Goal: Task Accomplishment & Management: Use online tool/utility

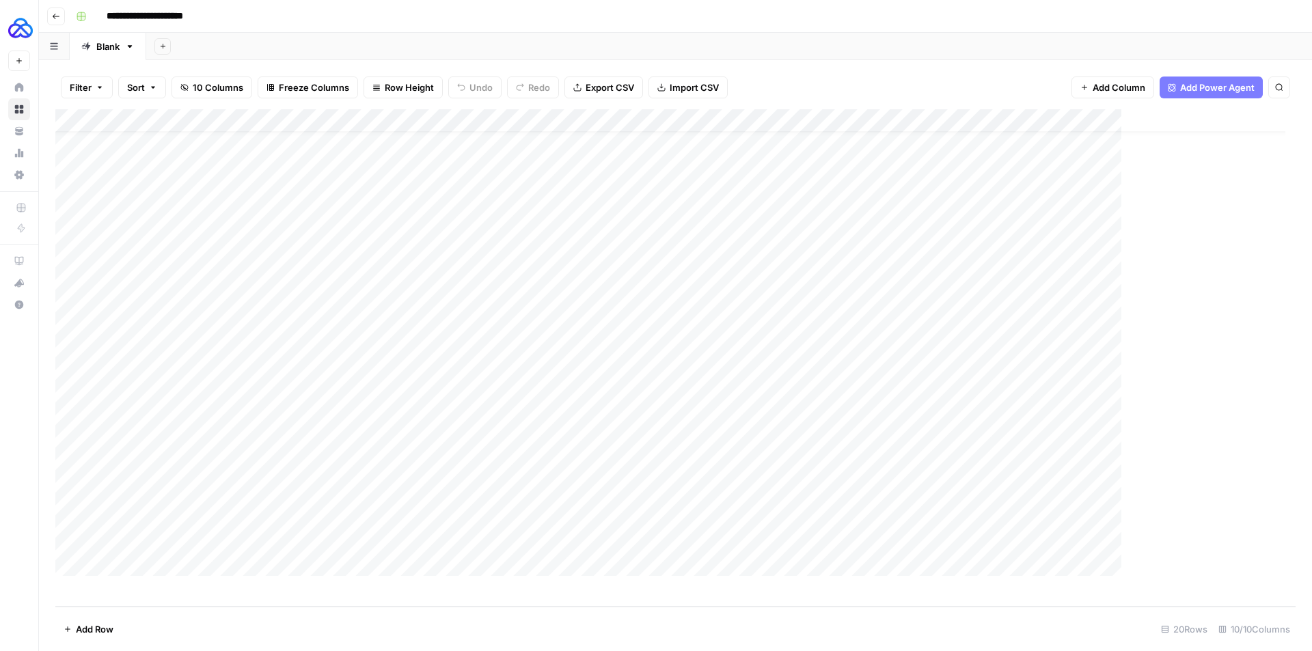
scroll to position [23, 0]
click at [754, 16] on div "**********" at bounding box center [684, 16] width 1228 height 22
type input "********"
click at [1055, 211] on div "Add Column" at bounding box center [675, 358] width 1241 height 498
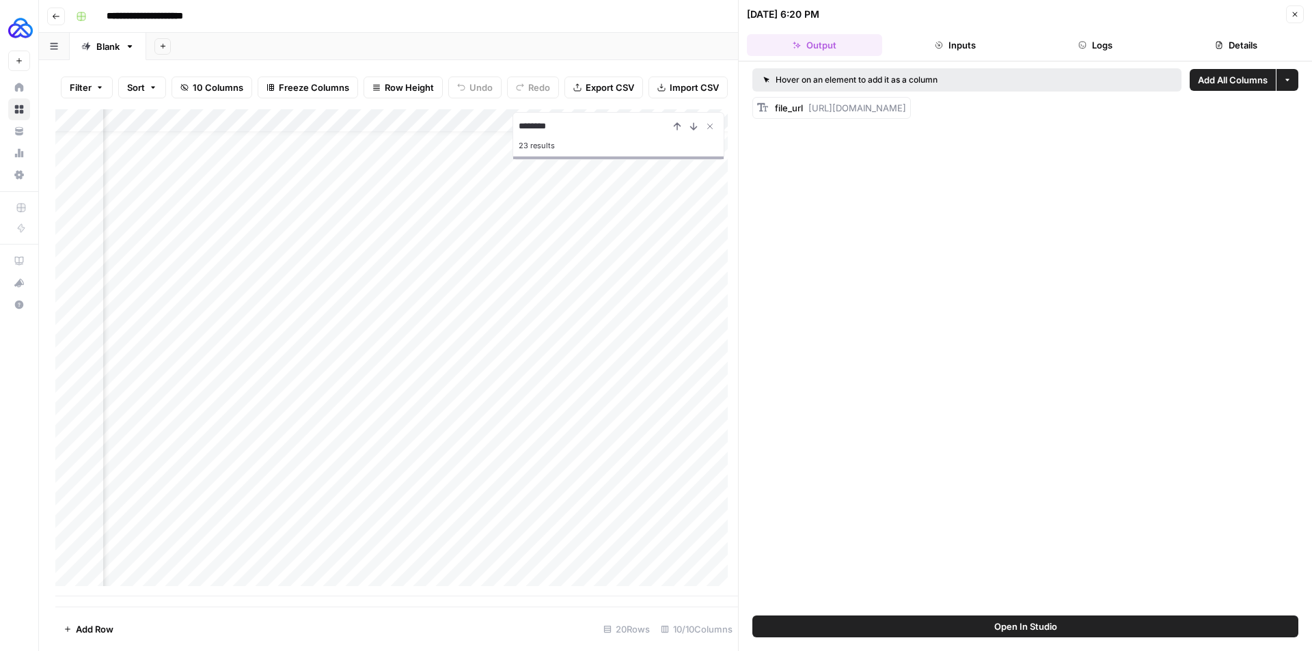
click at [1102, 51] on button "Logs" at bounding box center [1096, 45] width 135 height 22
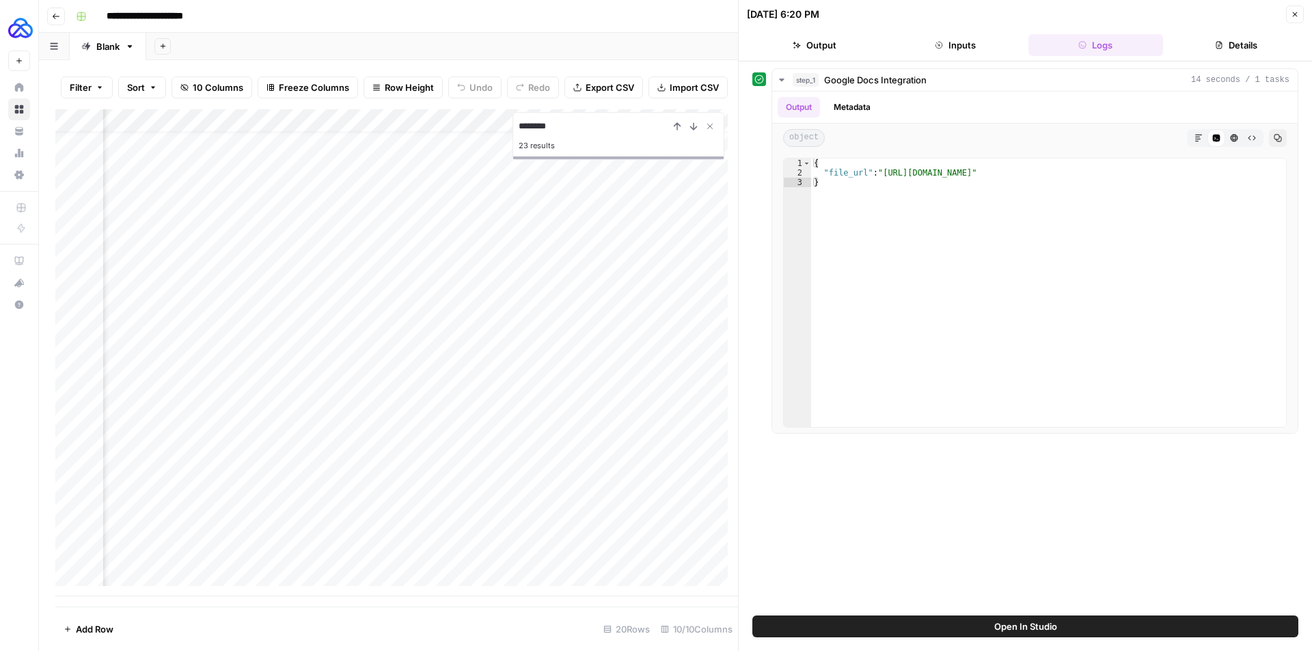
click at [1148, 16] on button "Close" at bounding box center [1295, 14] width 18 height 18
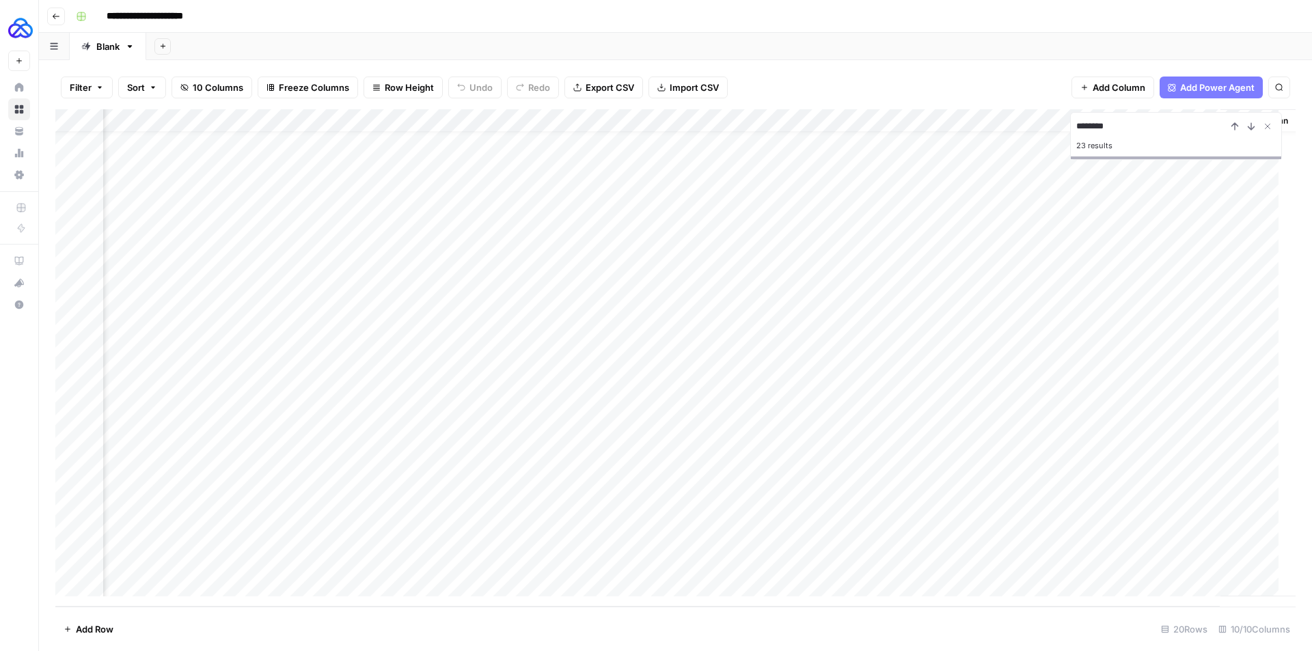
scroll to position [23, 546]
click at [841, 211] on div "Add Column" at bounding box center [675, 358] width 1241 height 498
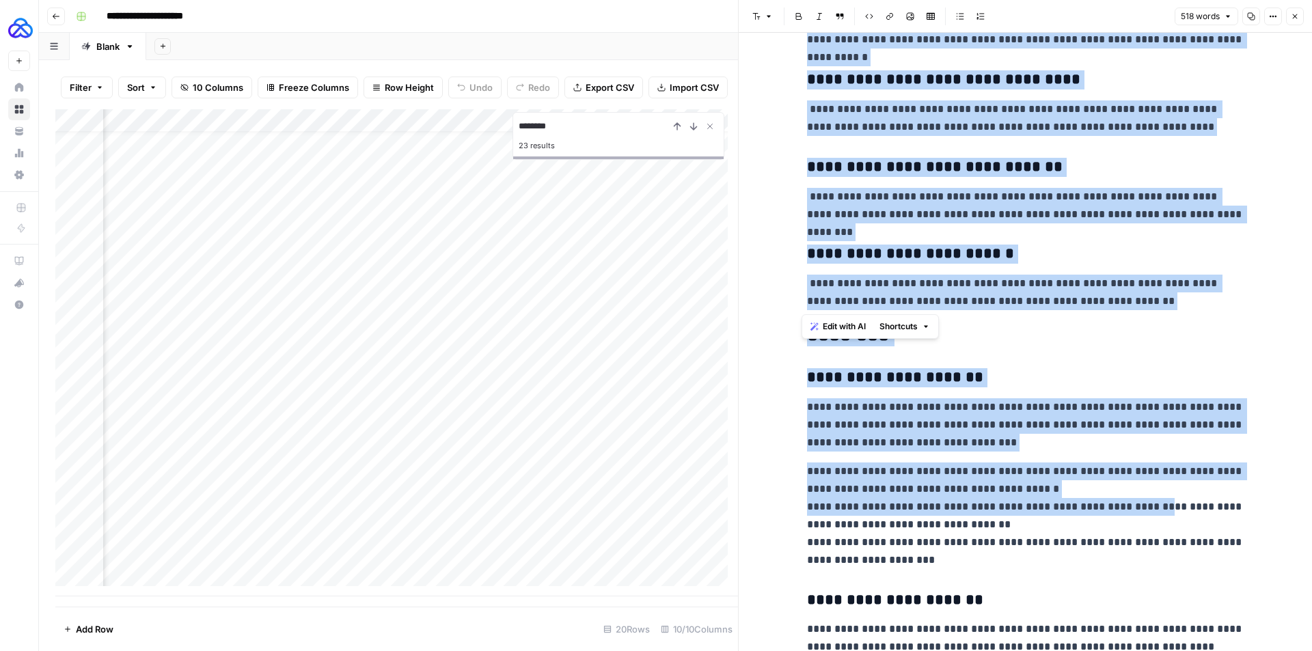
scroll to position [1094, 0]
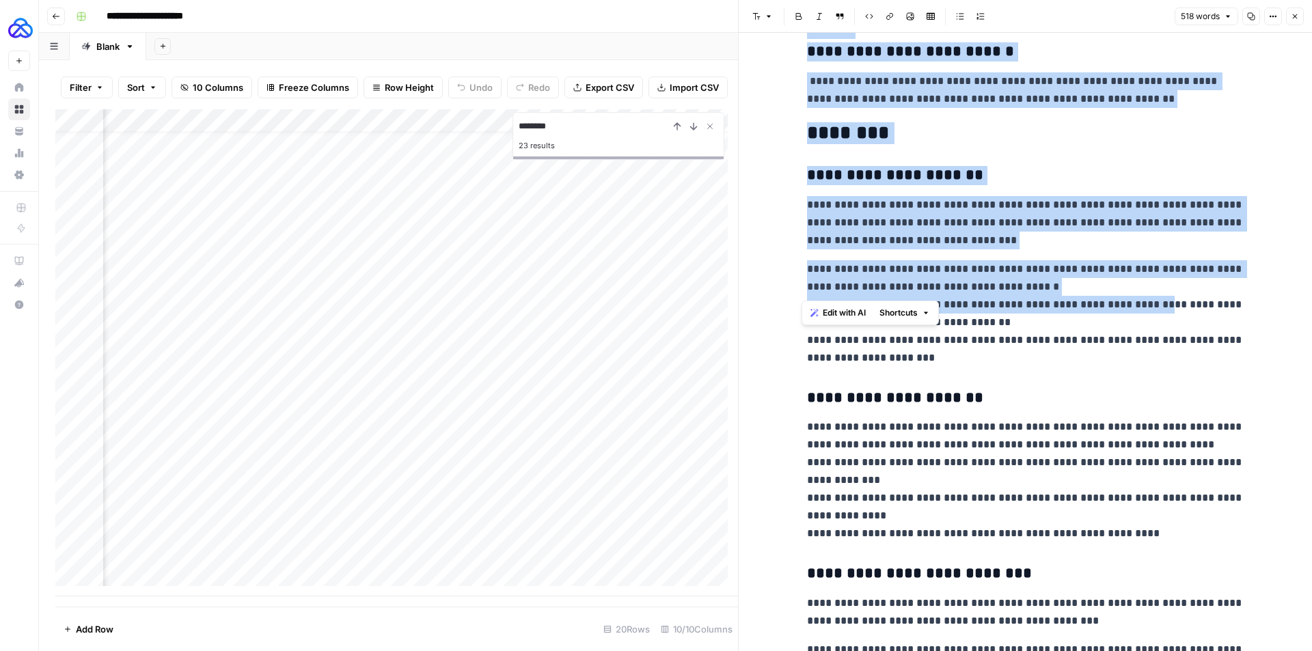
drag, startPoint x: 802, startPoint y: 70, endPoint x: 1144, endPoint y: 293, distance: 408.9
click at [1144, 293] on p "**********" at bounding box center [1025, 313] width 437 height 107
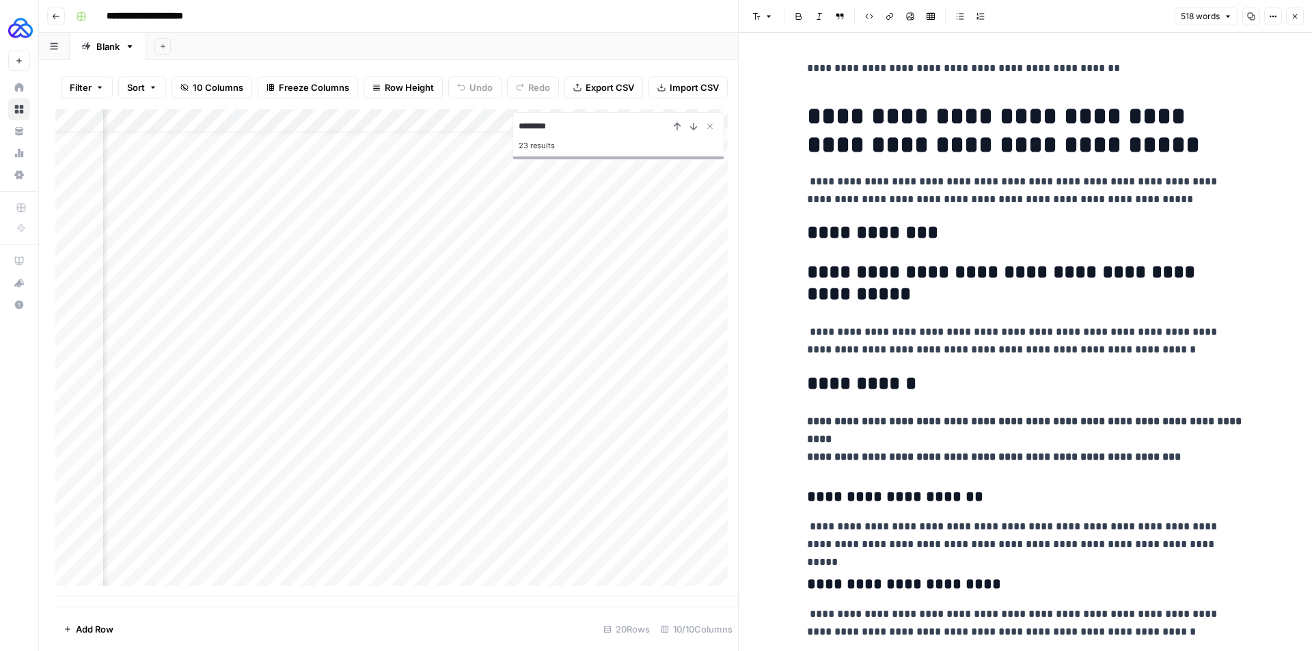
scroll to position [0, 0]
click at [1148, 16] on icon "button" at bounding box center [1295, 16] width 5 height 5
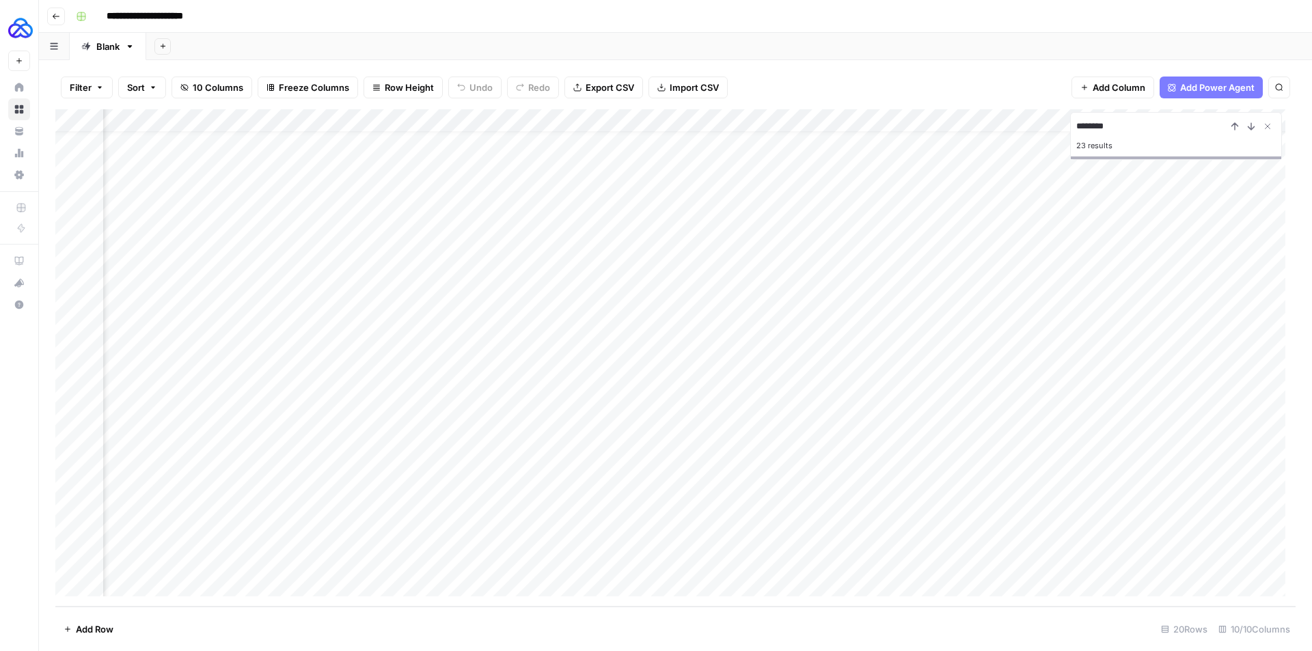
scroll to position [23, 0]
click at [1148, 122] on icon "Close Search" at bounding box center [1267, 126] width 11 height 11
click at [1148, 120] on div "Add Column" at bounding box center [675, 358] width 1241 height 498
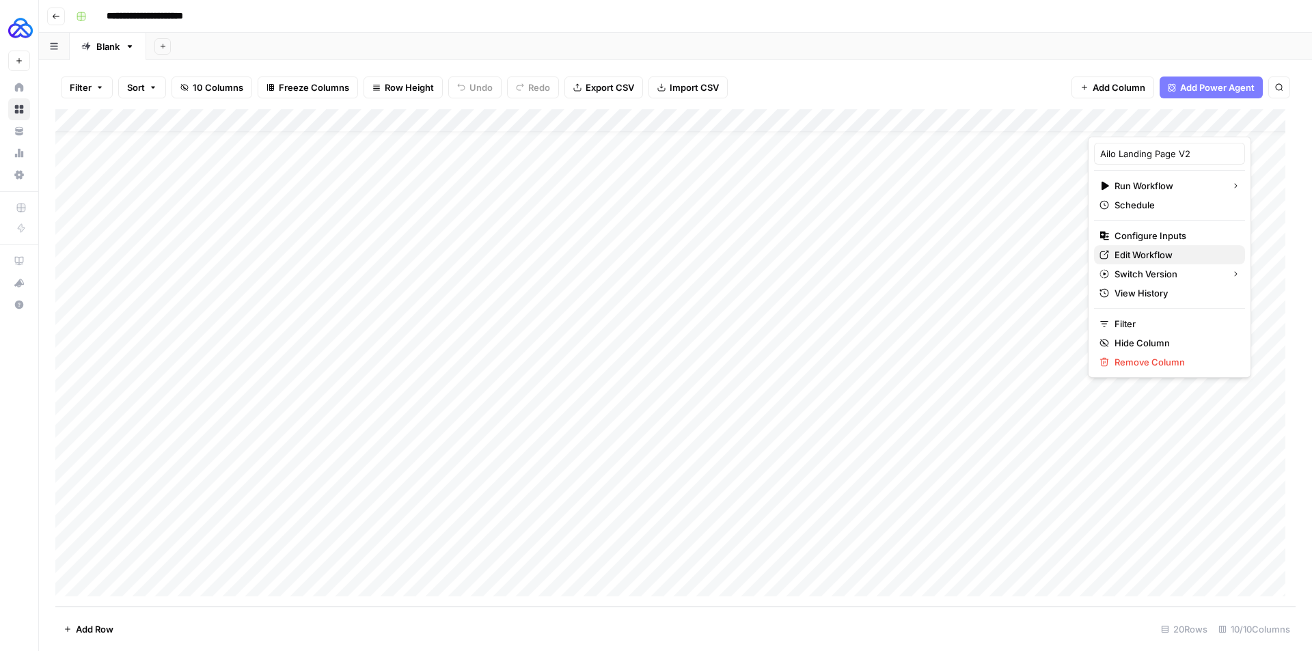
click at [1135, 249] on span "Edit Workflow" at bounding box center [1175, 255] width 120 height 14
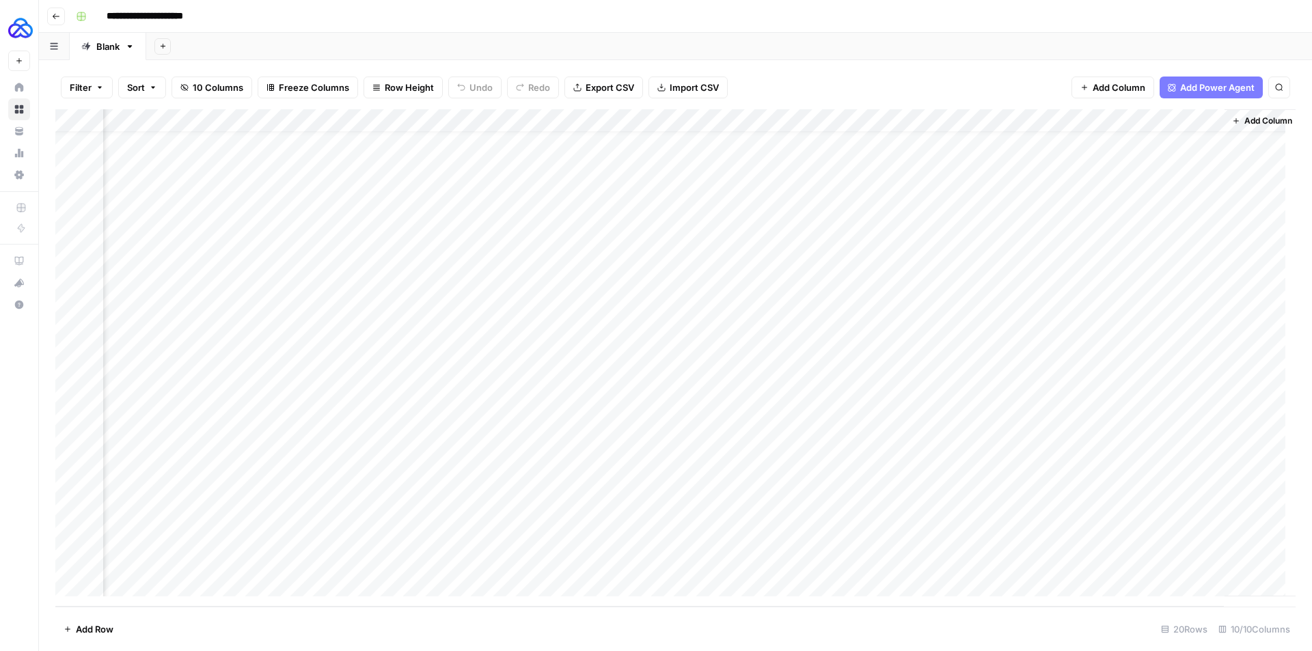
scroll to position [23, 563]
click at [1072, 211] on div "Add Column" at bounding box center [675, 358] width 1241 height 498
click at [1056, 215] on div "Add Column" at bounding box center [675, 358] width 1241 height 498
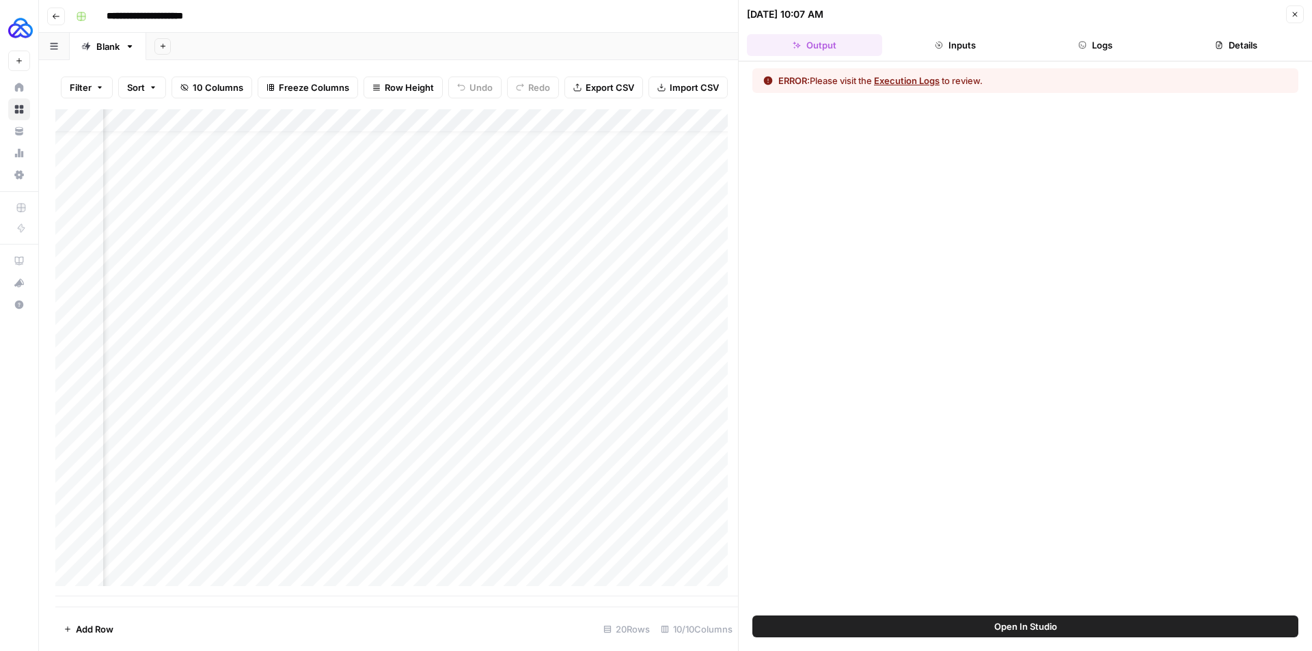
click at [1111, 43] on button "Logs" at bounding box center [1096, 45] width 135 height 22
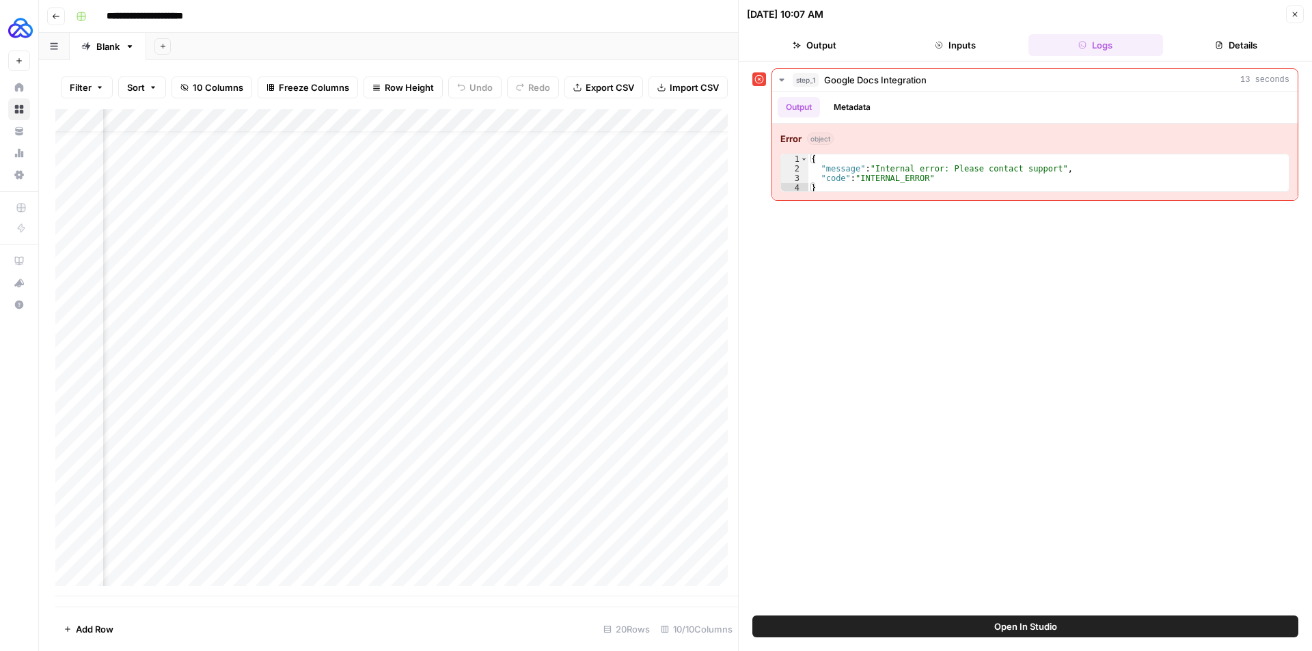
click at [1148, 20] on button "Close" at bounding box center [1295, 14] width 18 height 18
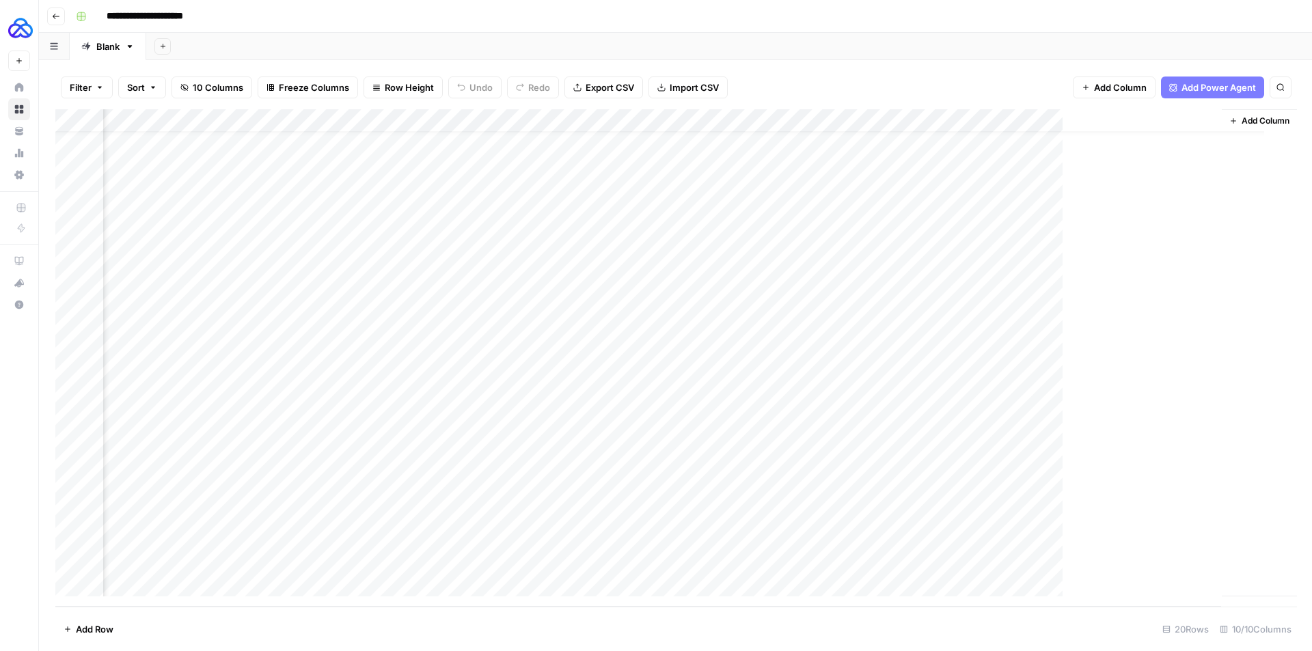
scroll to position [23, 546]
click at [1088, 216] on div "Add Column" at bounding box center [675, 358] width 1241 height 498
click at [1072, 211] on div "Add Column" at bounding box center [675, 358] width 1241 height 498
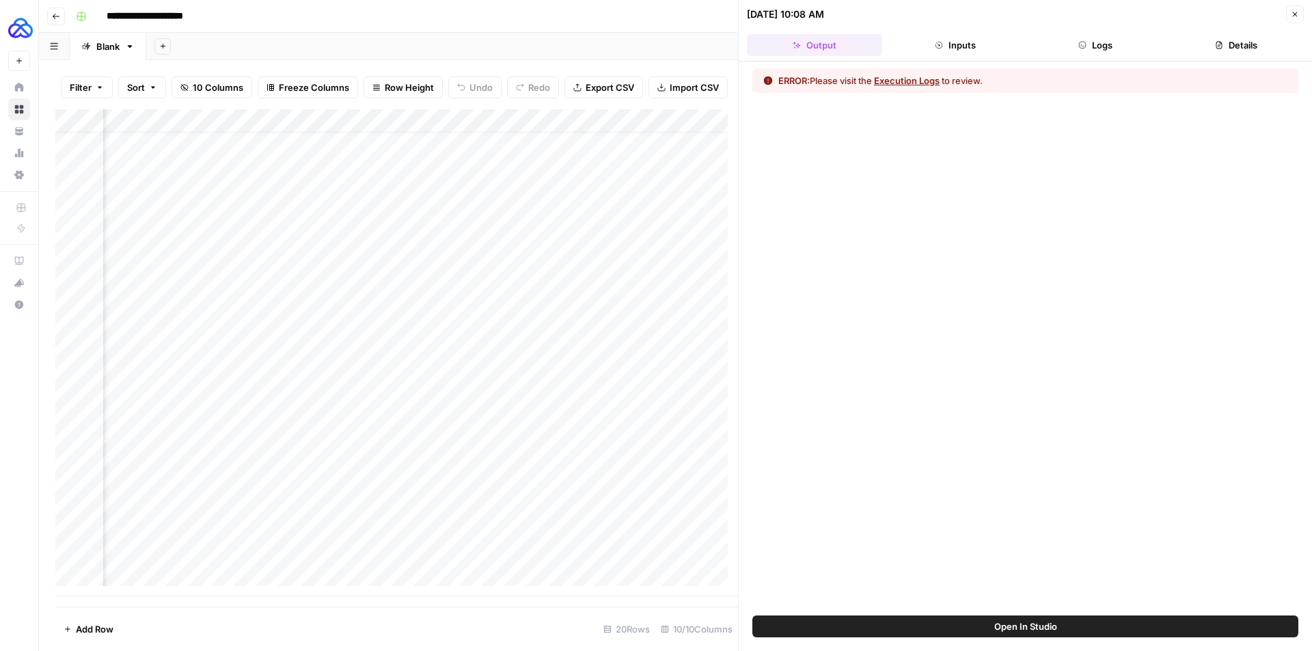
click at [1079, 47] on icon "button" at bounding box center [1083, 45] width 8 height 8
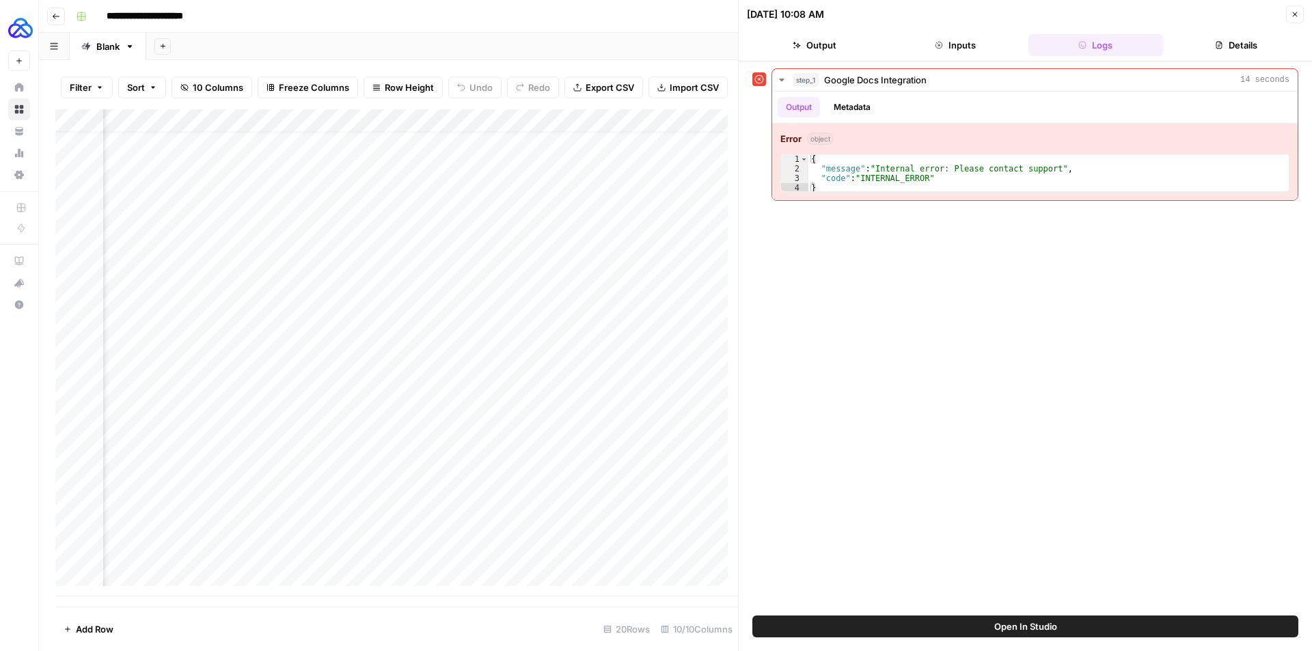
click at [1148, 12] on button "Close" at bounding box center [1295, 14] width 18 height 18
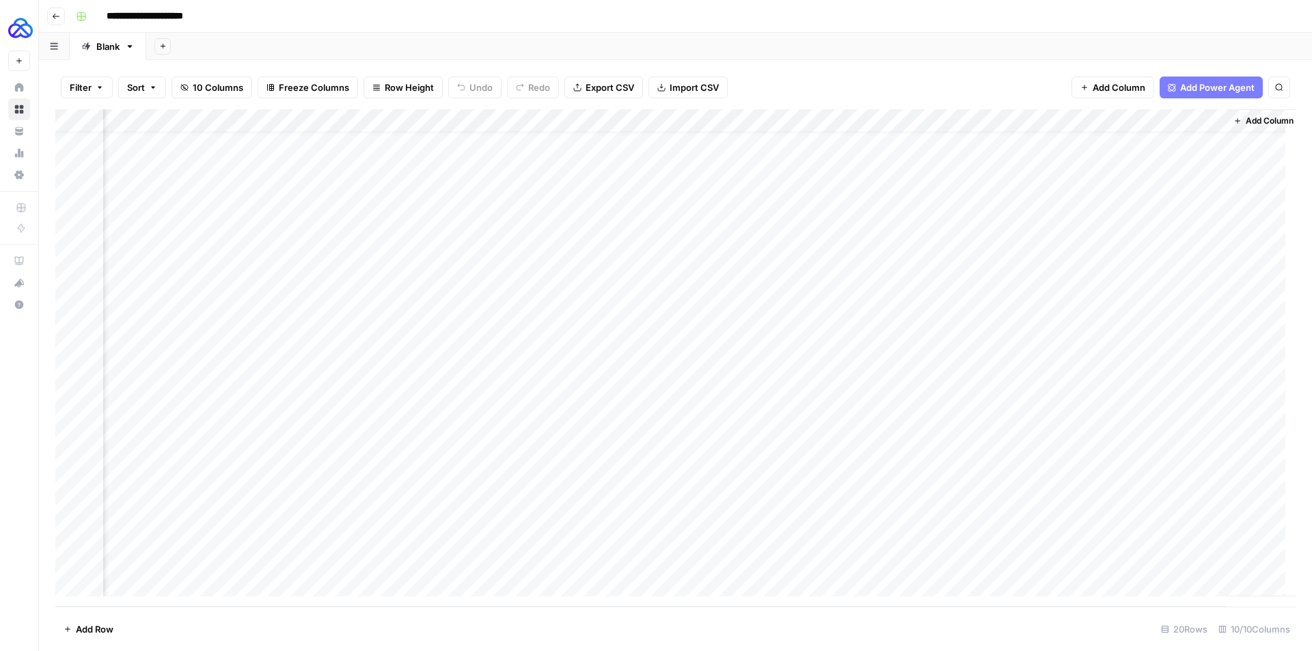
scroll to position [23, 563]
click at [828, 213] on div "Add Column" at bounding box center [675, 358] width 1241 height 498
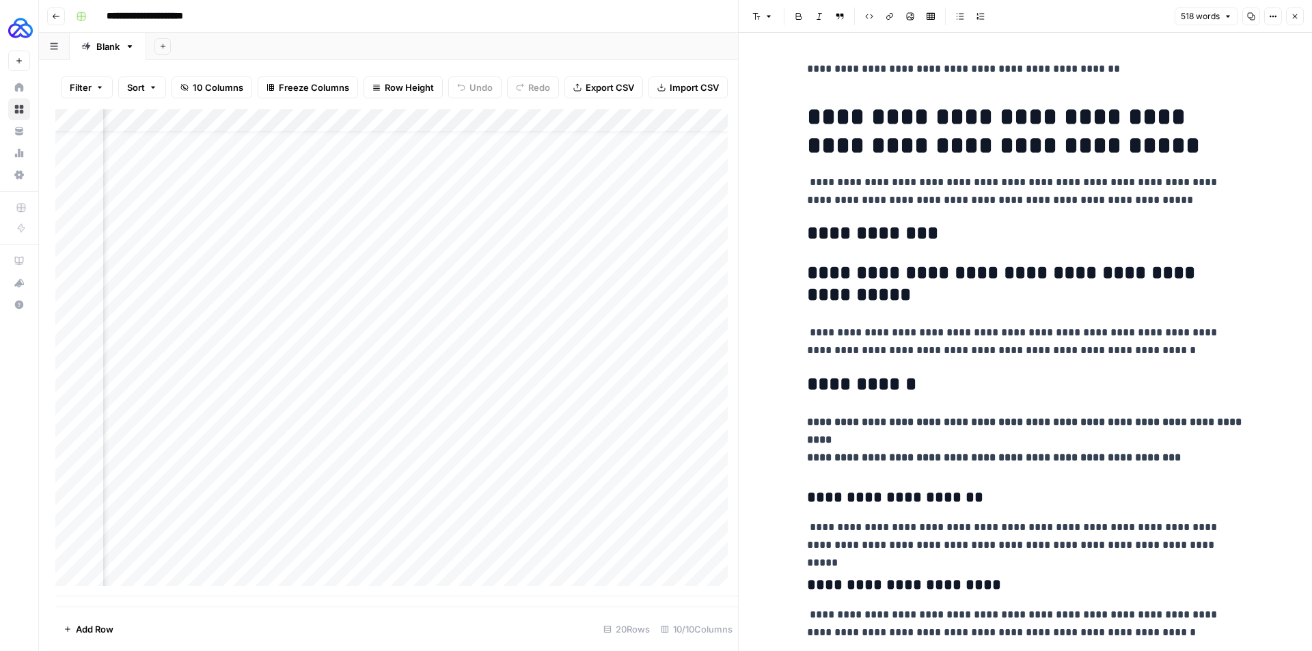
click at [1148, 11] on button "Close" at bounding box center [1295, 17] width 18 height 18
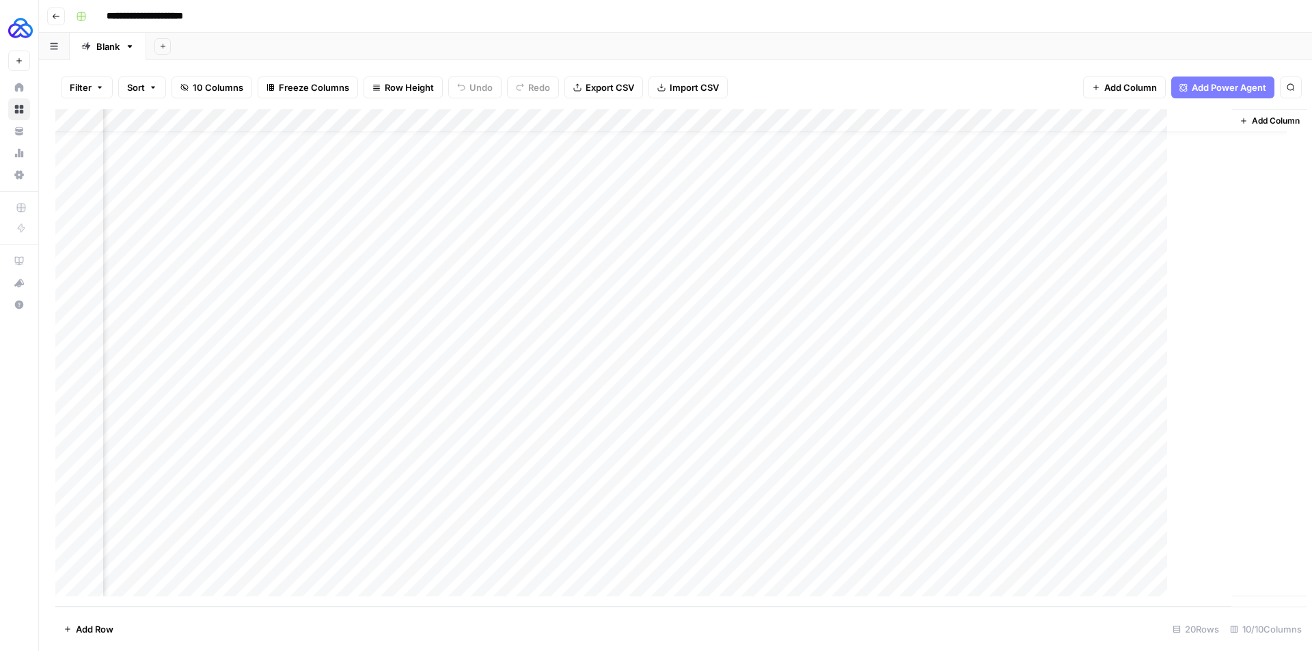
scroll to position [23, 546]
click at [1074, 119] on div "Add Column" at bounding box center [675, 358] width 1241 height 498
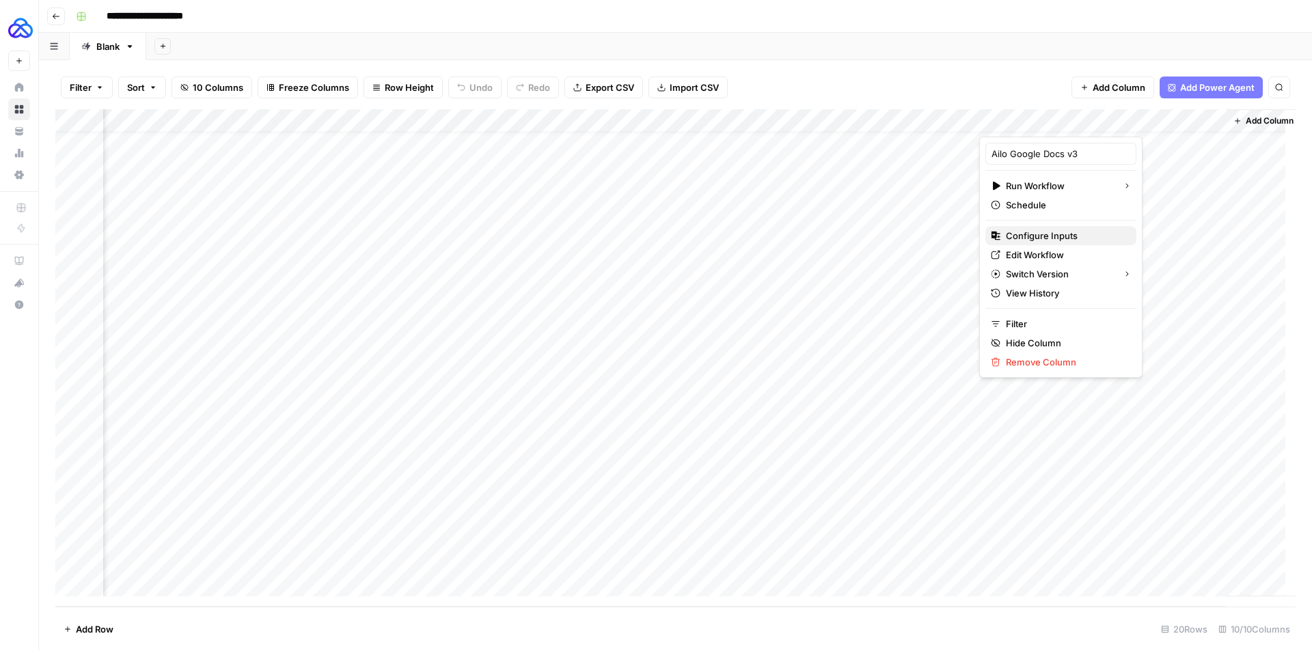
click at [1043, 230] on span "Configure Inputs" at bounding box center [1066, 236] width 120 height 14
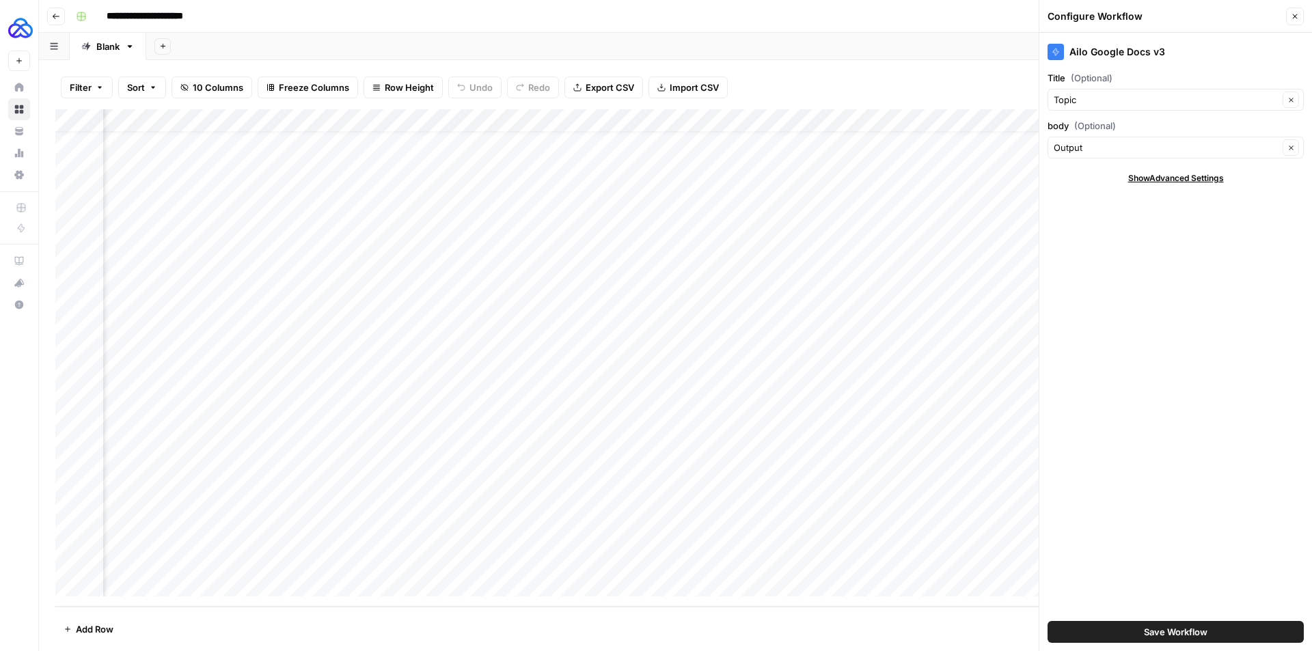
click at [1118, 276] on div "Ailo Google Docs v3 Title (Optional) Topic Clear body (Optional) Output Clear S…" at bounding box center [1176, 342] width 273 height 619
click at [1148, 20] on icon "button" at bounding box center [1295, 16] width 8 height 8
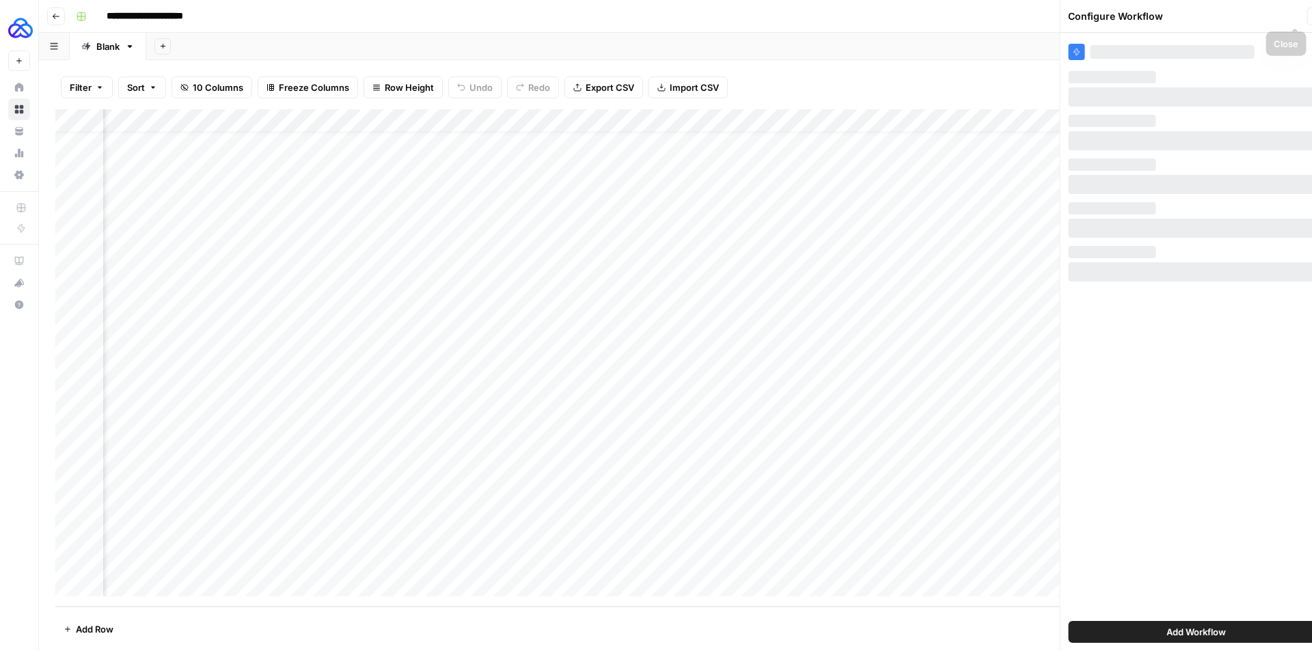
scroll to position [23, 563]
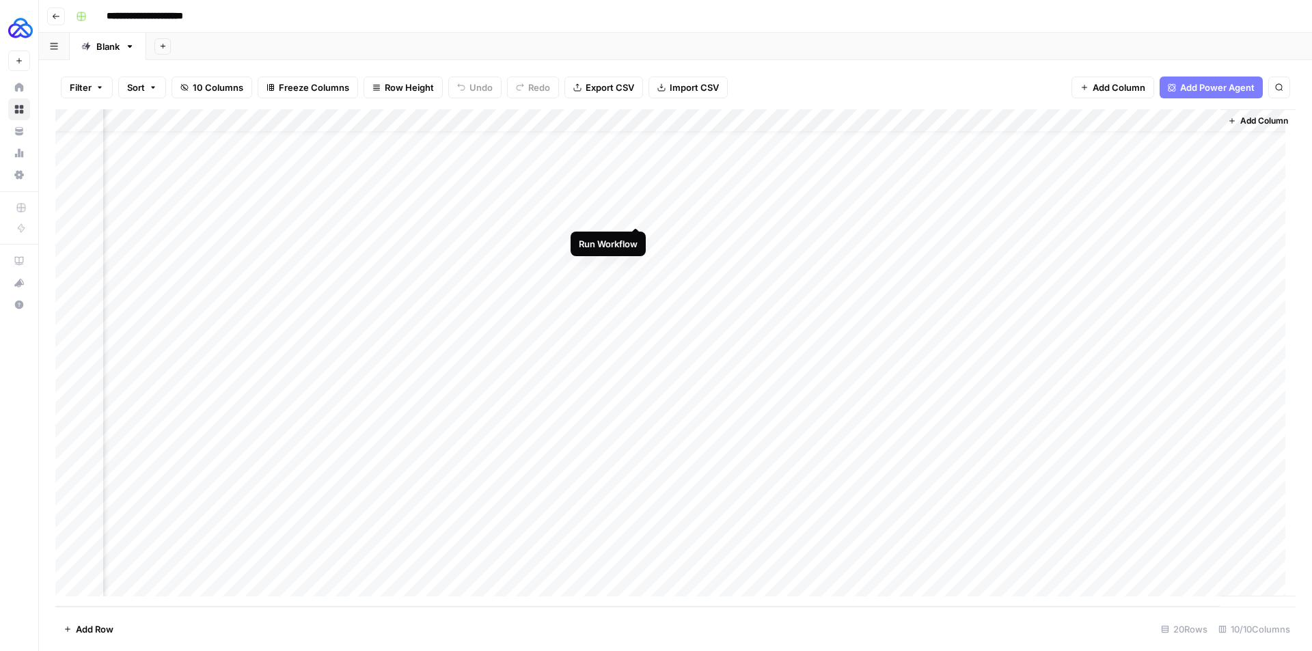
click at [636, 212] on div "Add Column" at bounding box center [675, 358] width 1241 height 498
click at [617, 212] on div "Add Column" at bounding box center [675, 358] width 1241 height 498
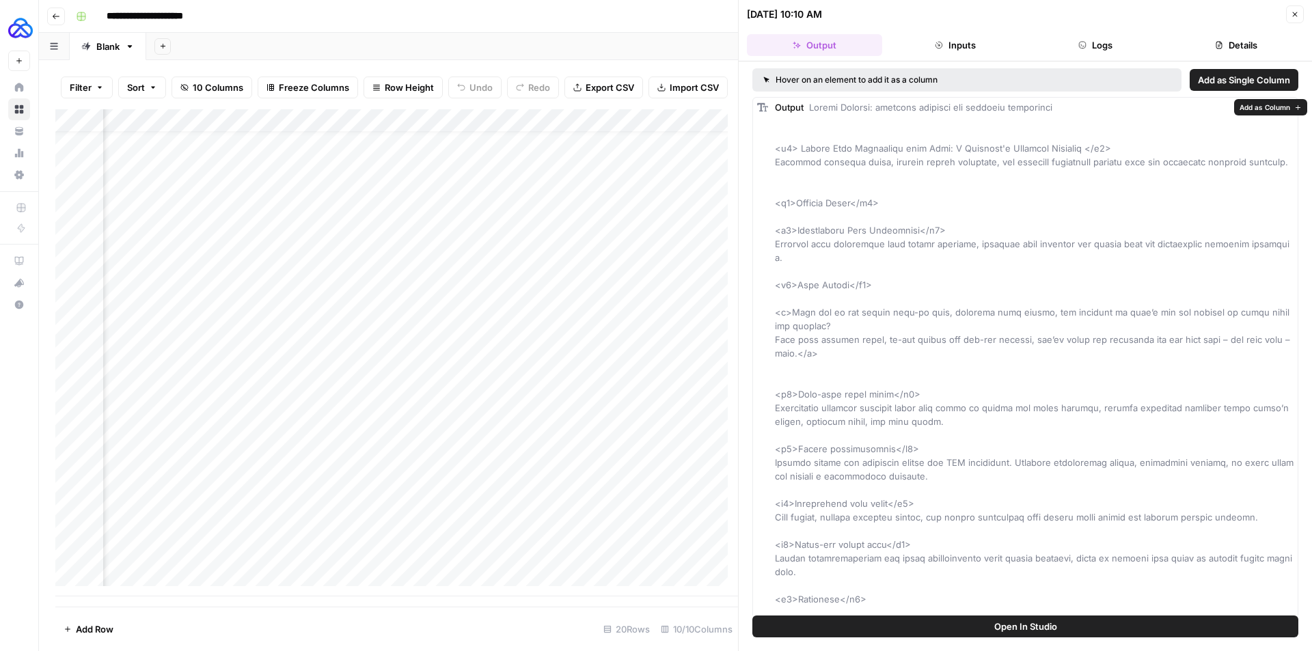
click at [1117, 38] on button "Logs" at bounding box center [1096, 45] width 135 height 22
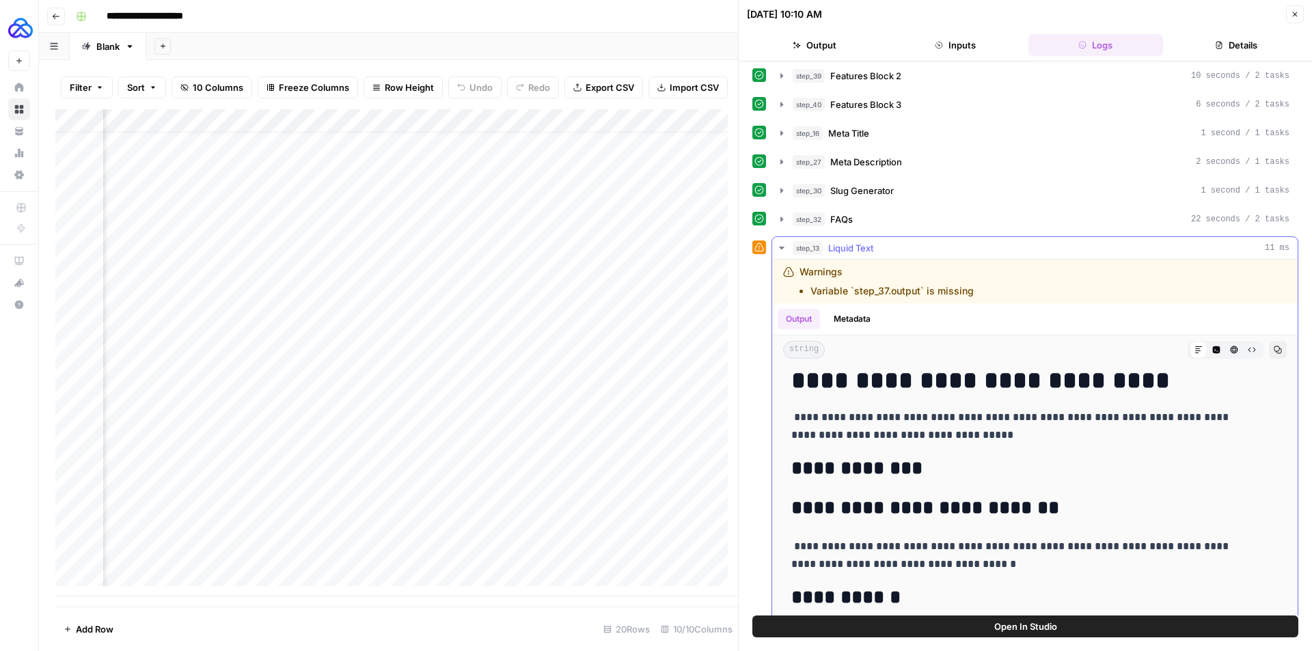
scroll to position [79, 0]
click at [620, 133] on div "Add Column" at bounding box center [396, 352] width 683 height 487
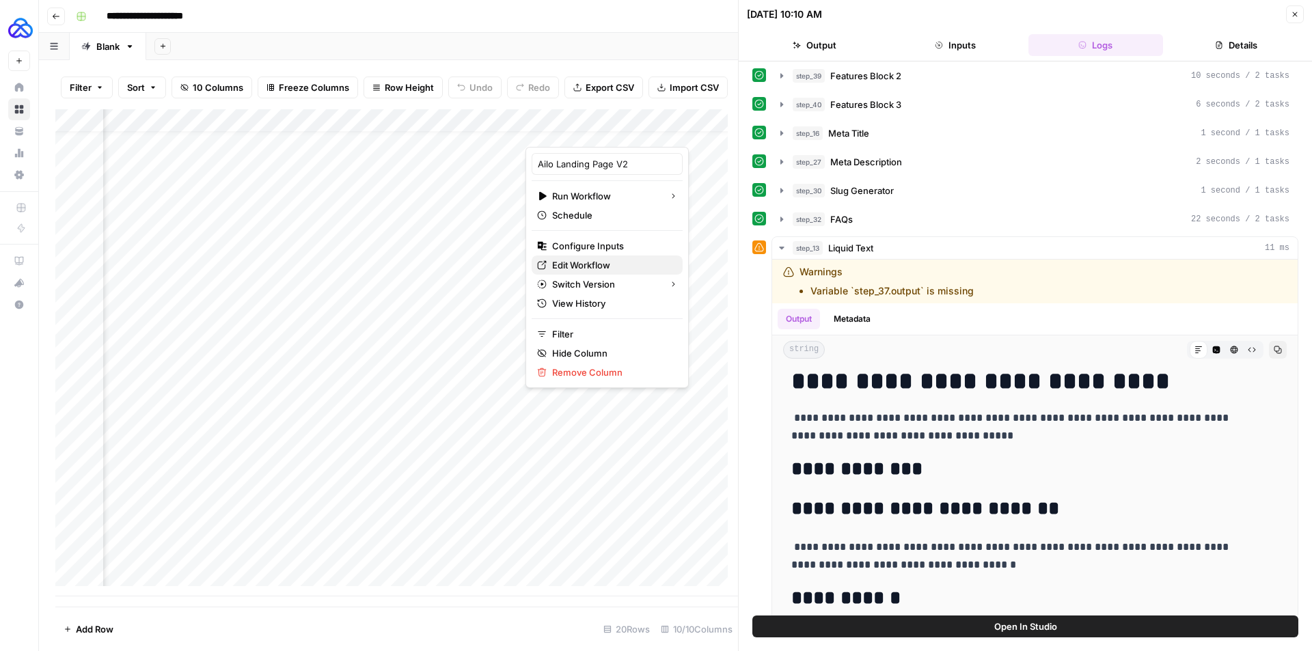
click at [592, 261] on span "Edit Workflow" at bounding box center [612, 265] width 120 height 14
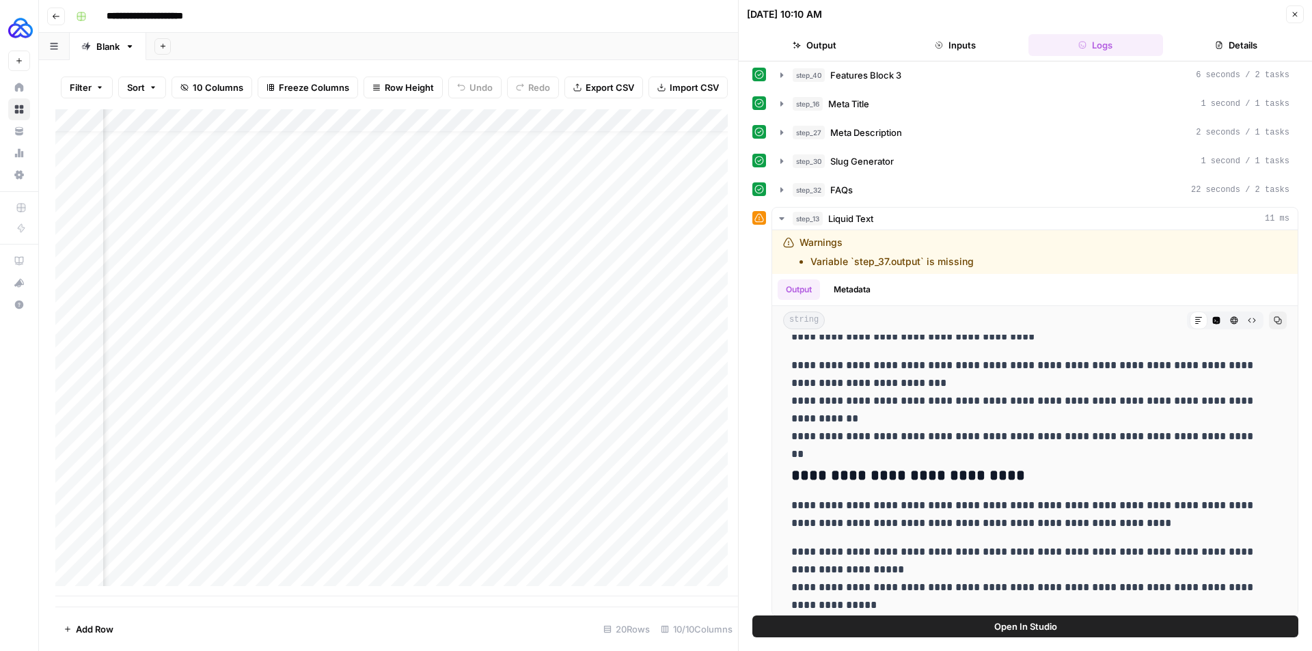
scroll to position [242, 0]
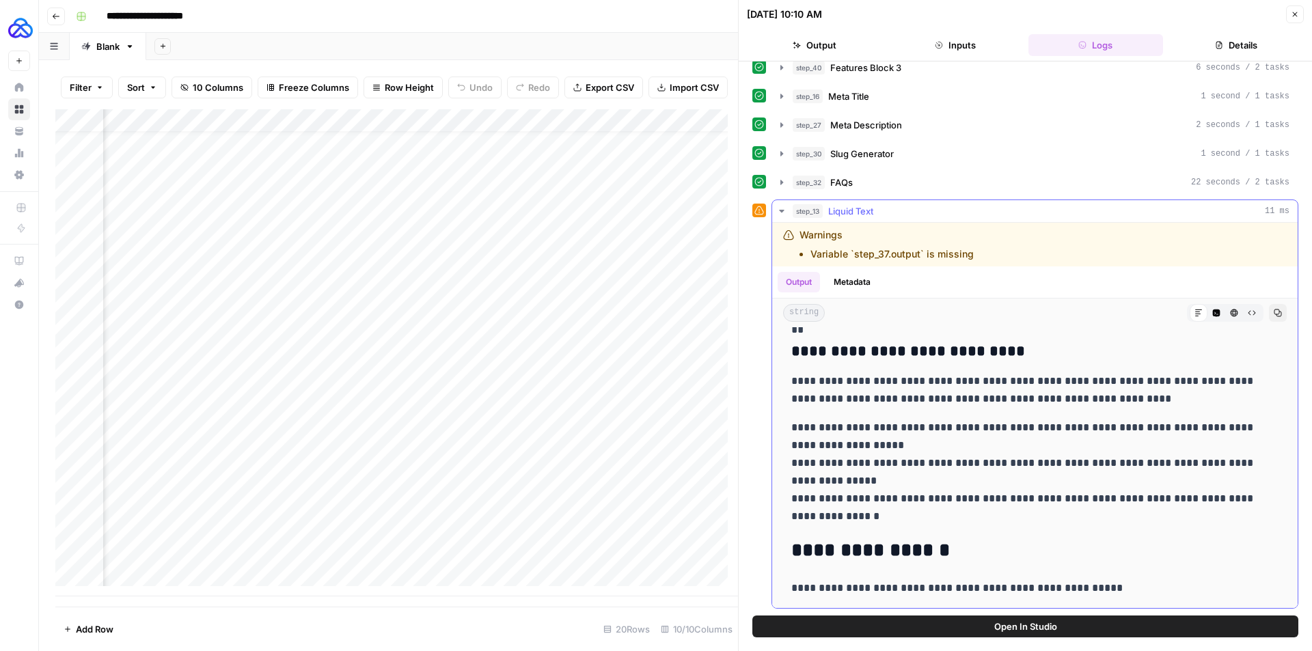
drag, startPoint x: 792, startPoint y: 385, endPoint x: 1153, endPoint y: 593, distance: 417.4
copy div "**********"
click at [965, 431] on p "**********" at bounding box center [1025, 472] width 467 height 107
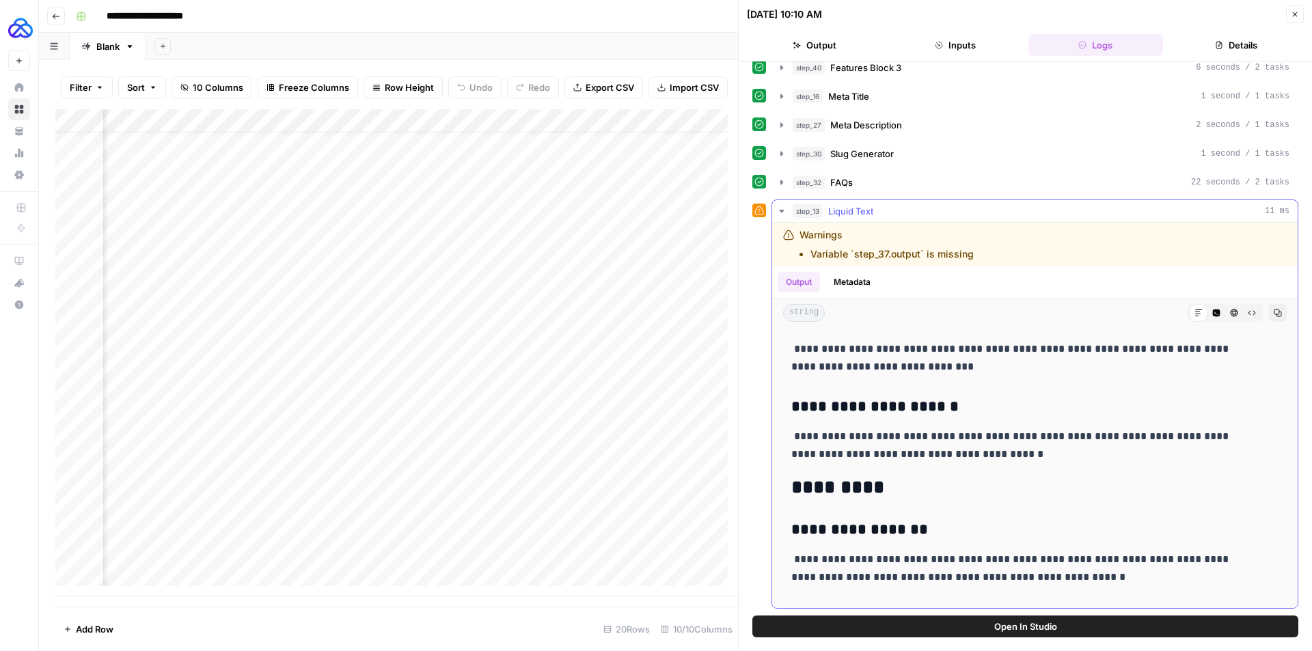
scroll to position [626, 0]
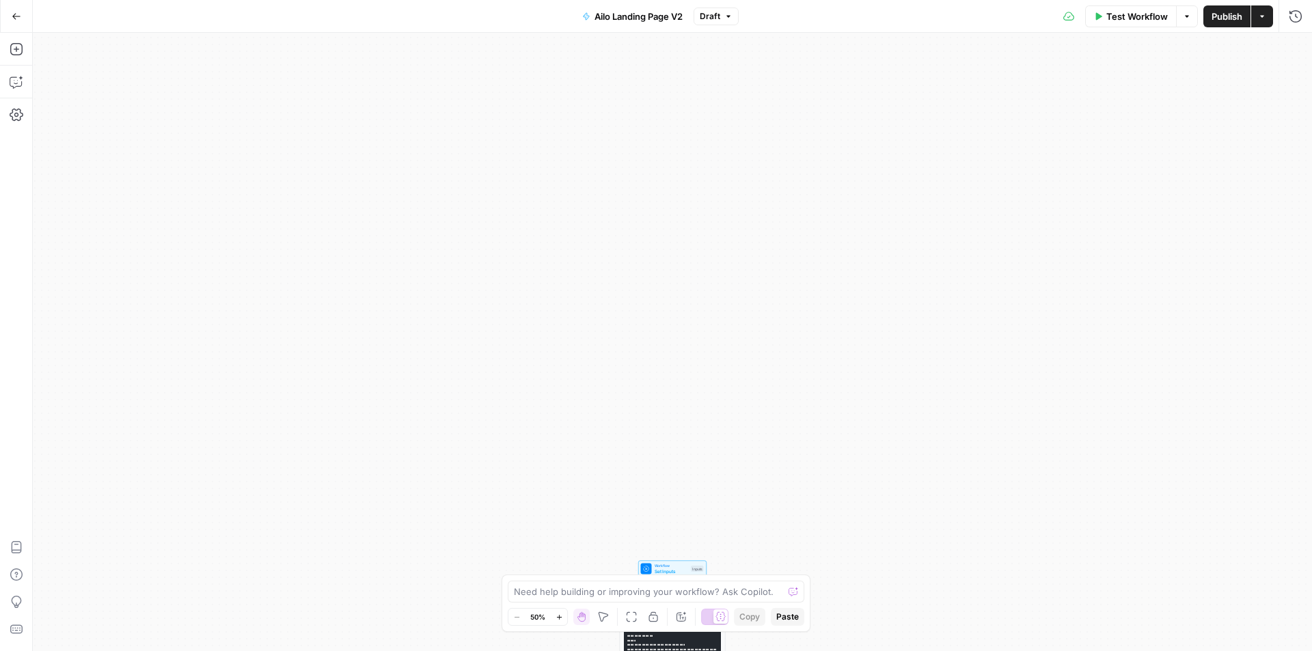
click at [18, 18] on icon "button" at bounding box center [17, 17] width 10 height 10
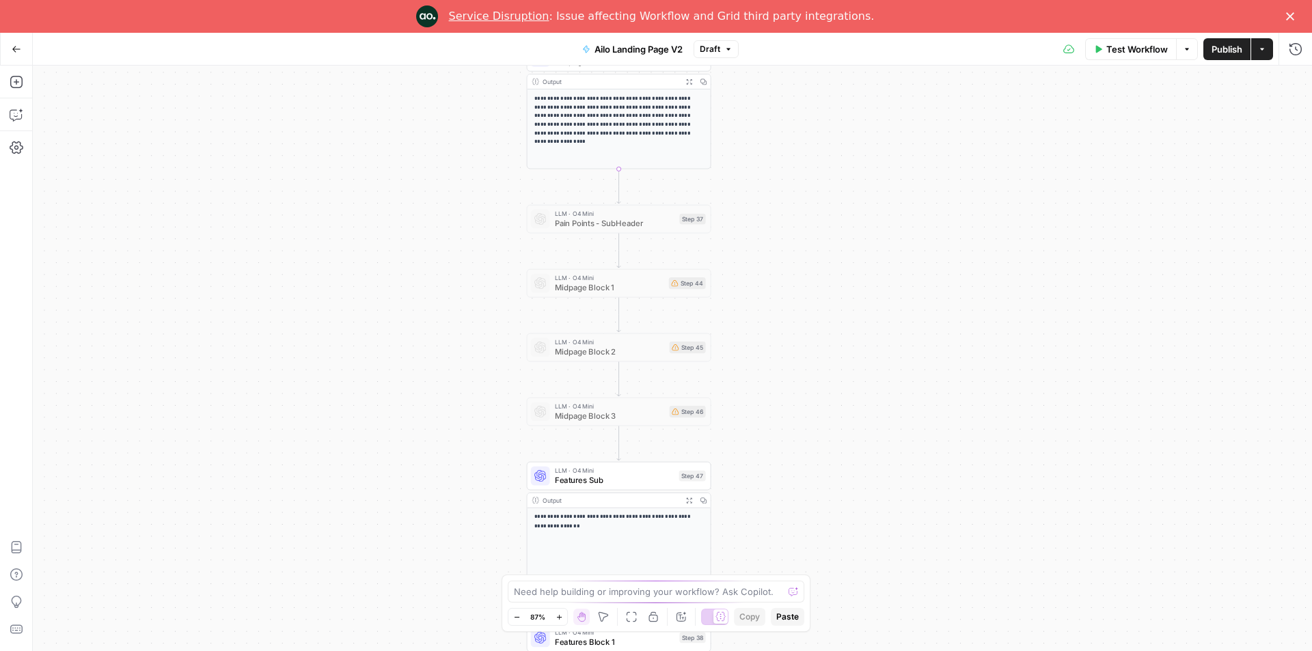
drag, startPoint x: 763, startPoint y: 383, endPoint x: 785, endPoint y: 336, distance: 52.6
click at [785, 336] on div "**********" at bounding box center [673, 359] width 1280 height 586
click at [602, 219] on span "Pain Points - SubHeader" at bounding box center [615, 223] width 120 height 12
click at [620, 223] on span "Pain Points - SubHeader" at bounding box center [615, 223] width 120 height 12
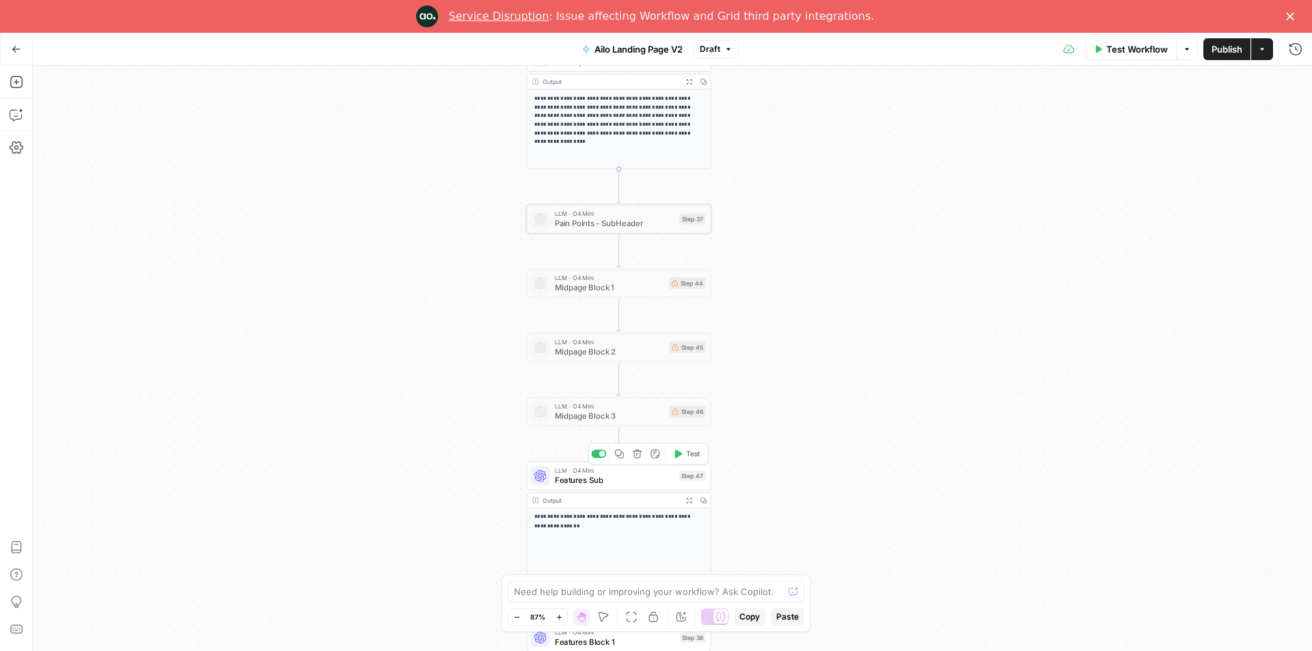
click at [638, 477] on span "Features Sub" at bounding box center [615, 480] width 120 height 12
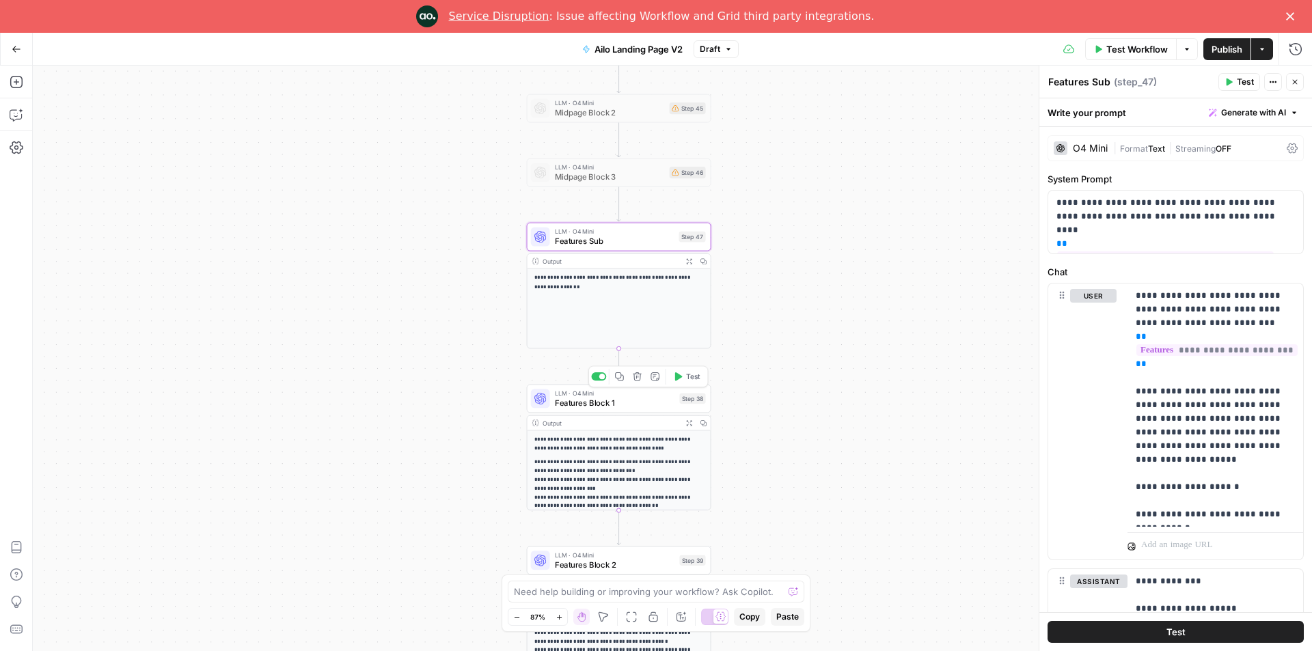
click at [608, 401] on span "Features Block 1" at bounding box center [615, 403] width 120 height 12
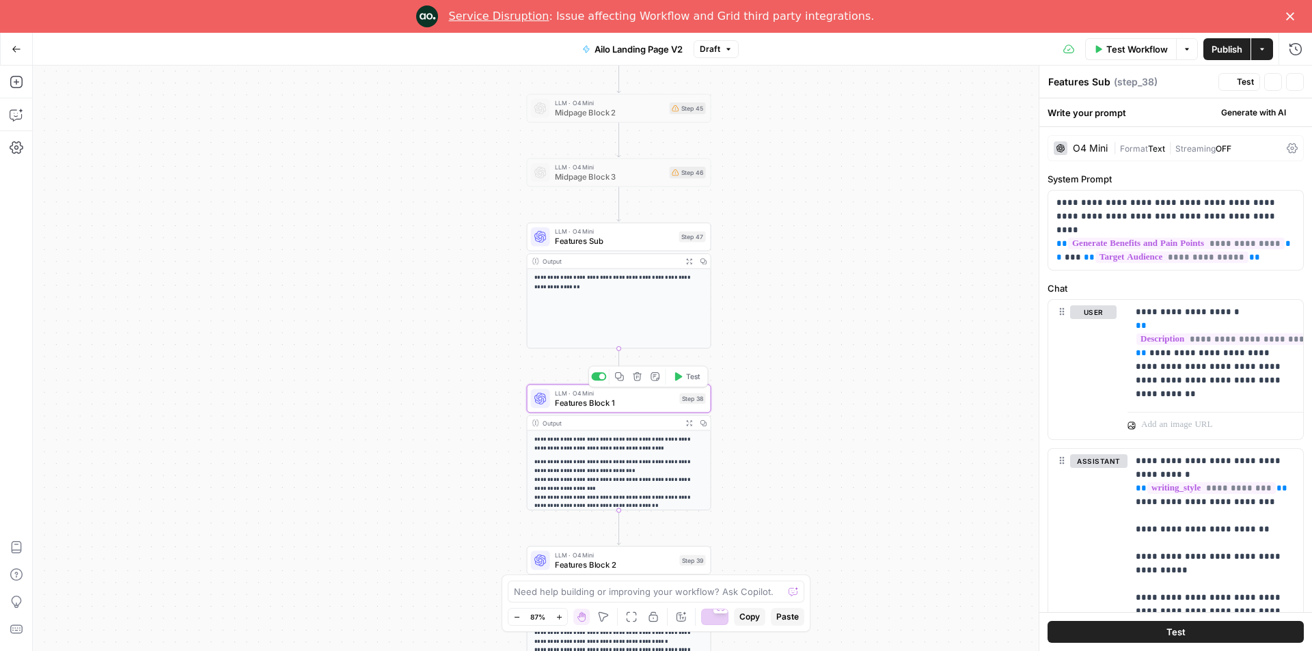
type textarea "Features Block 1"
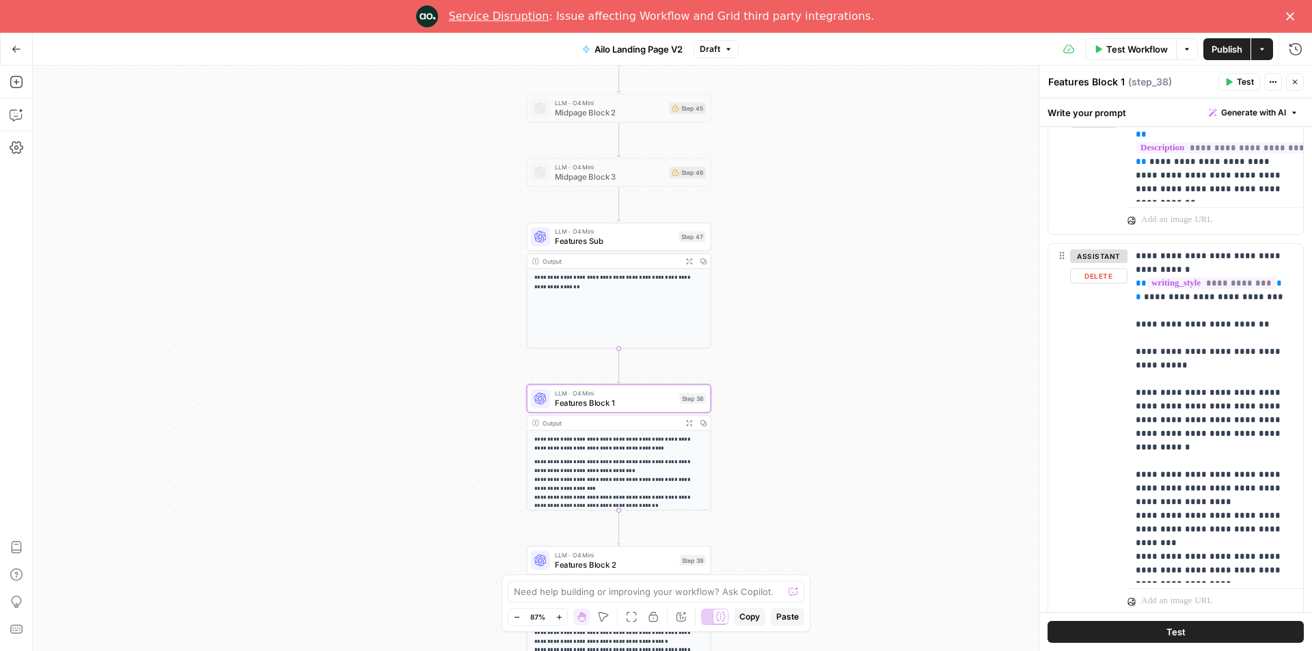
scroll to position [232, 0]
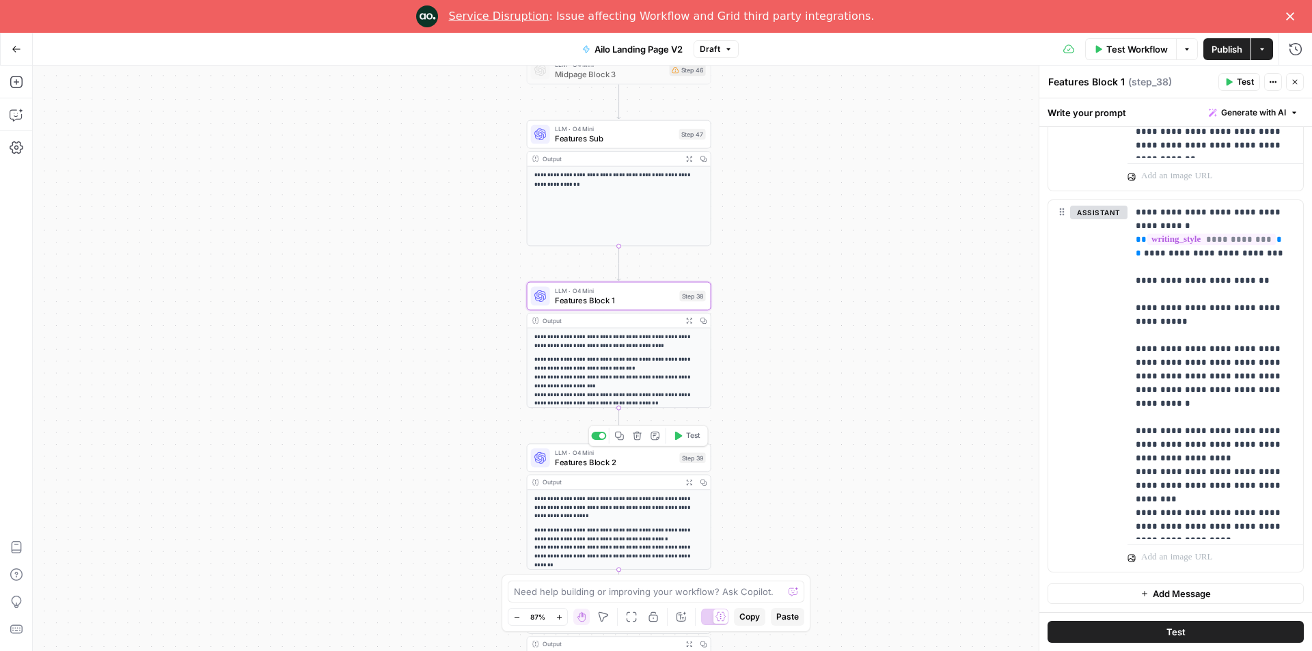
click at [617, 468] on span "Features Block 2" at bounding box center [615, 463] width 120 height 12
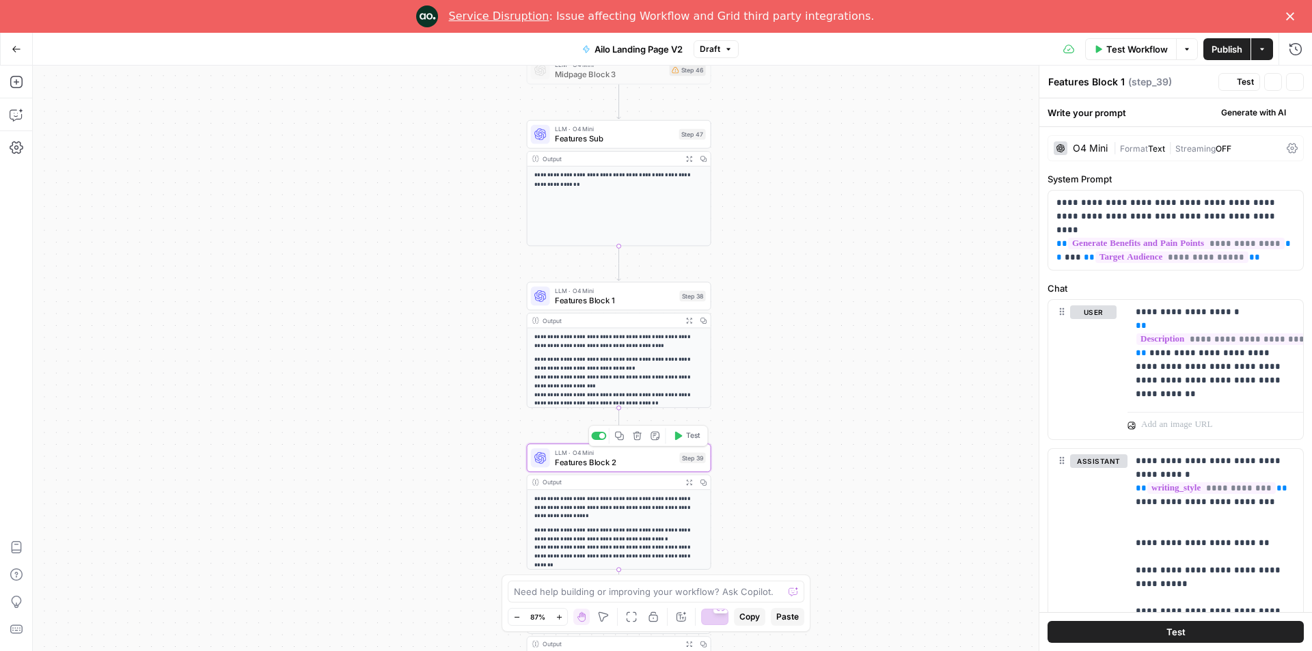
type textarea "Features Block 2"
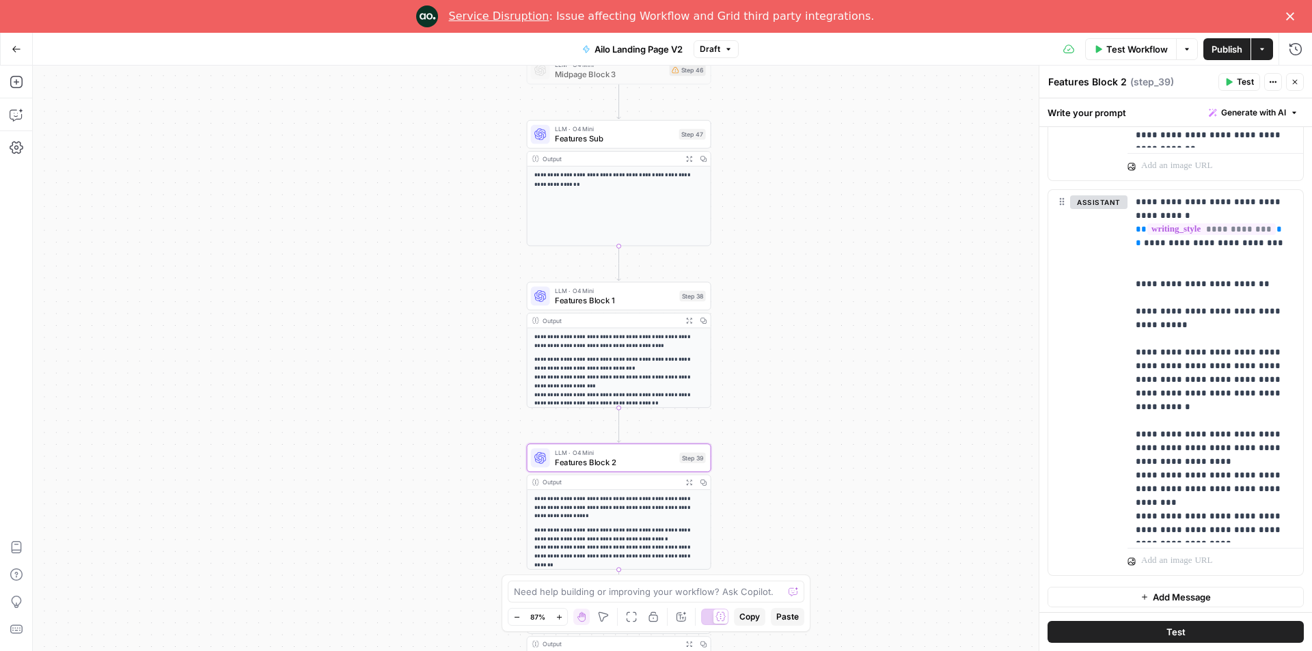
scroll to position [245, 0]
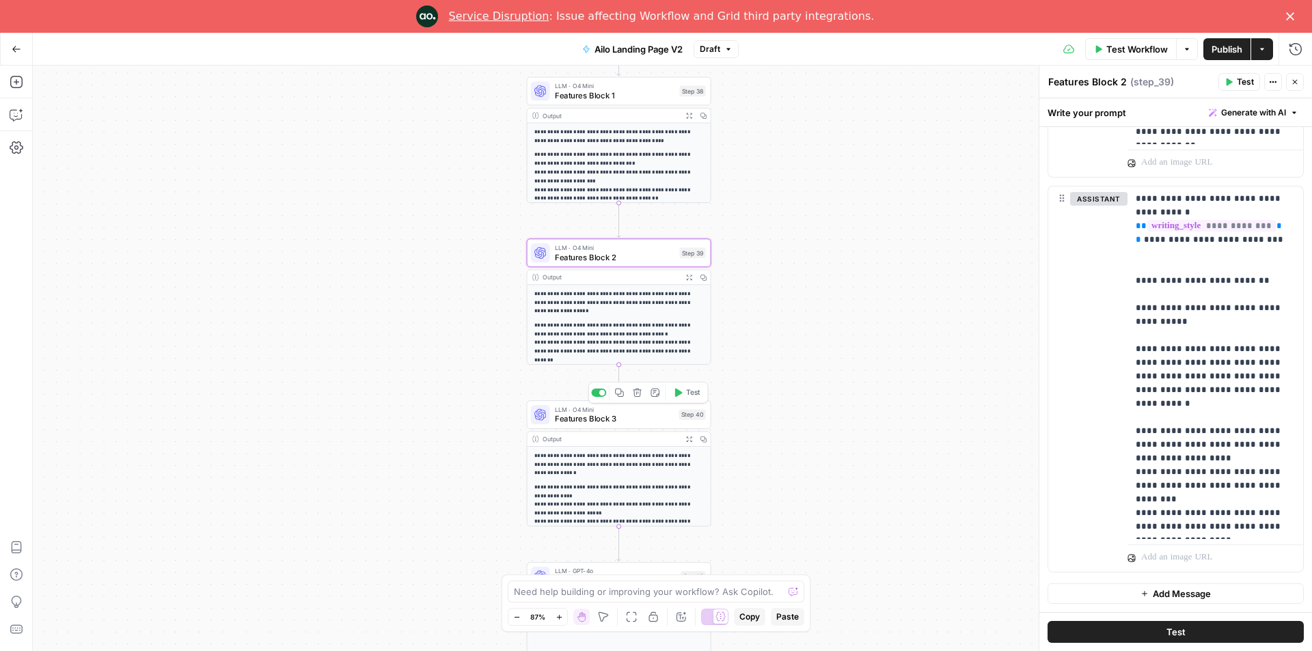
click at [617, 418] on span "Features Block 3" at bounding box center [615, 419] width 120 height 12
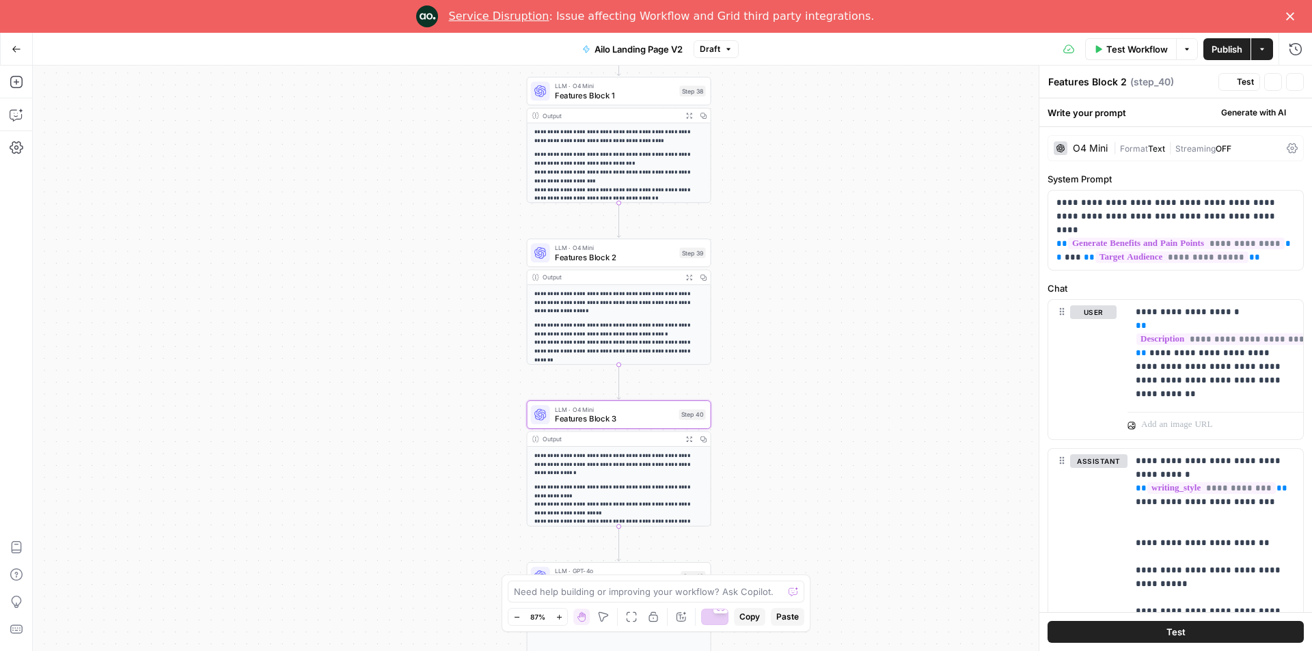
type textarea "Features Block 3"
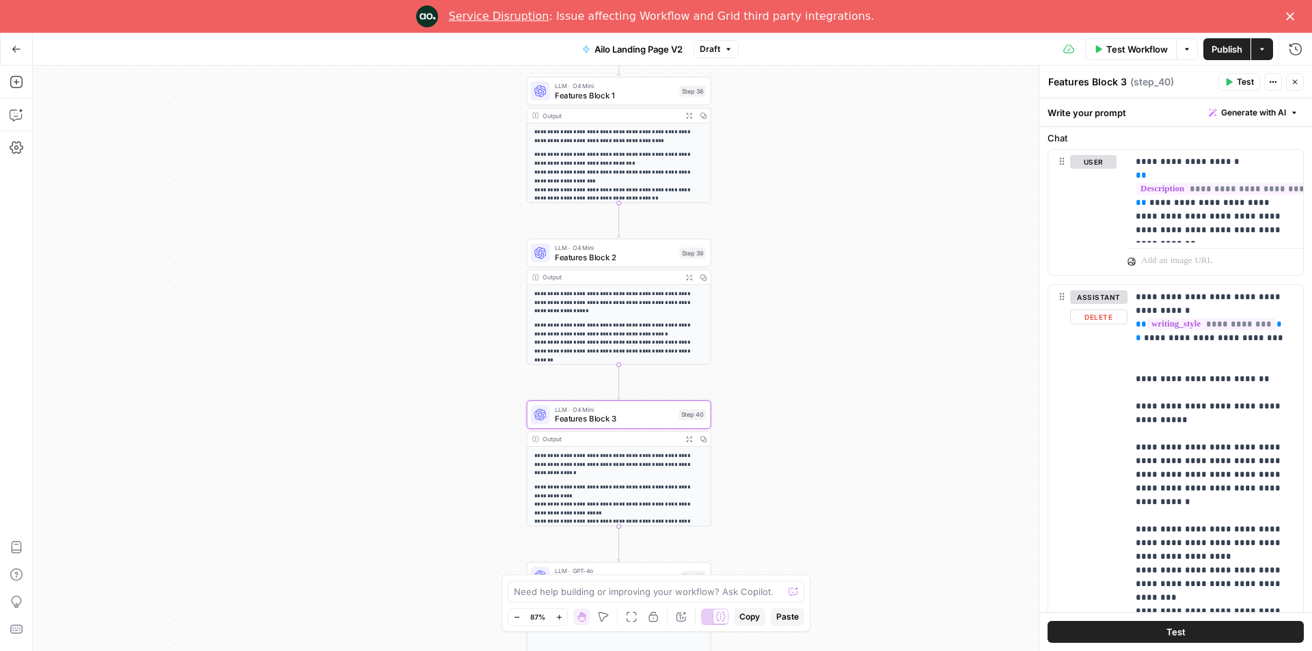
scroll to position [0, 0]
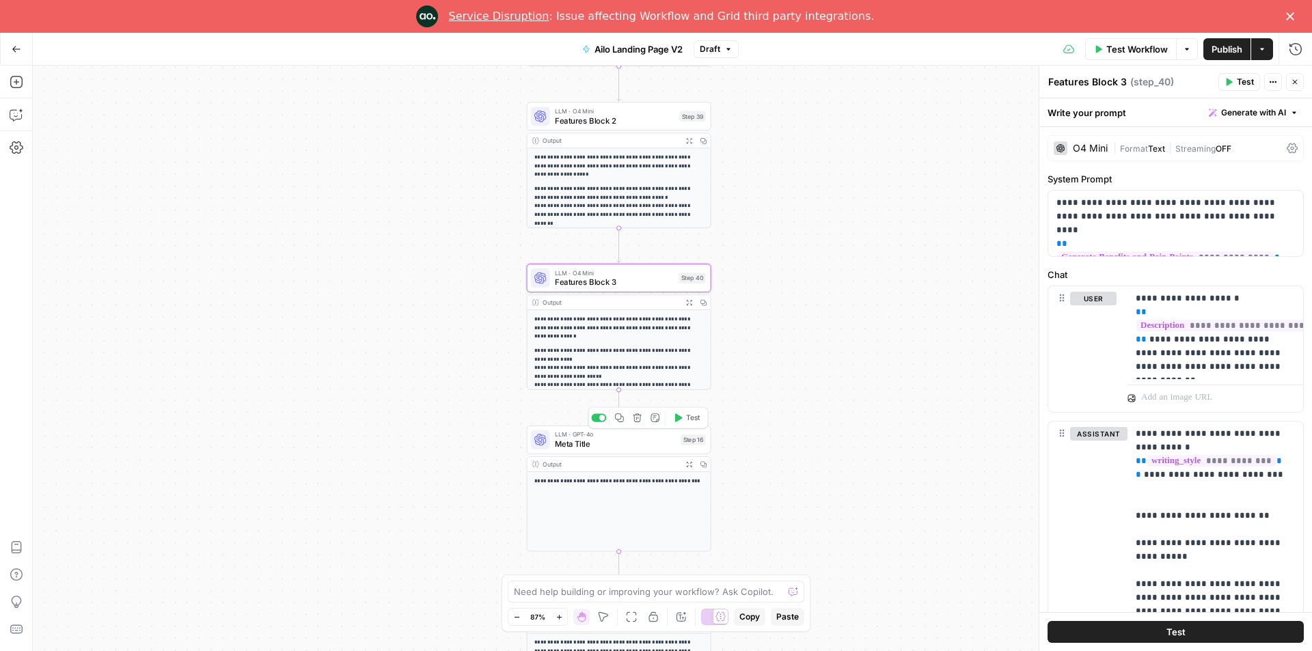
click at [624, 446] on span "Meta Title" at bounding box center [616, 444] width 122 height 12
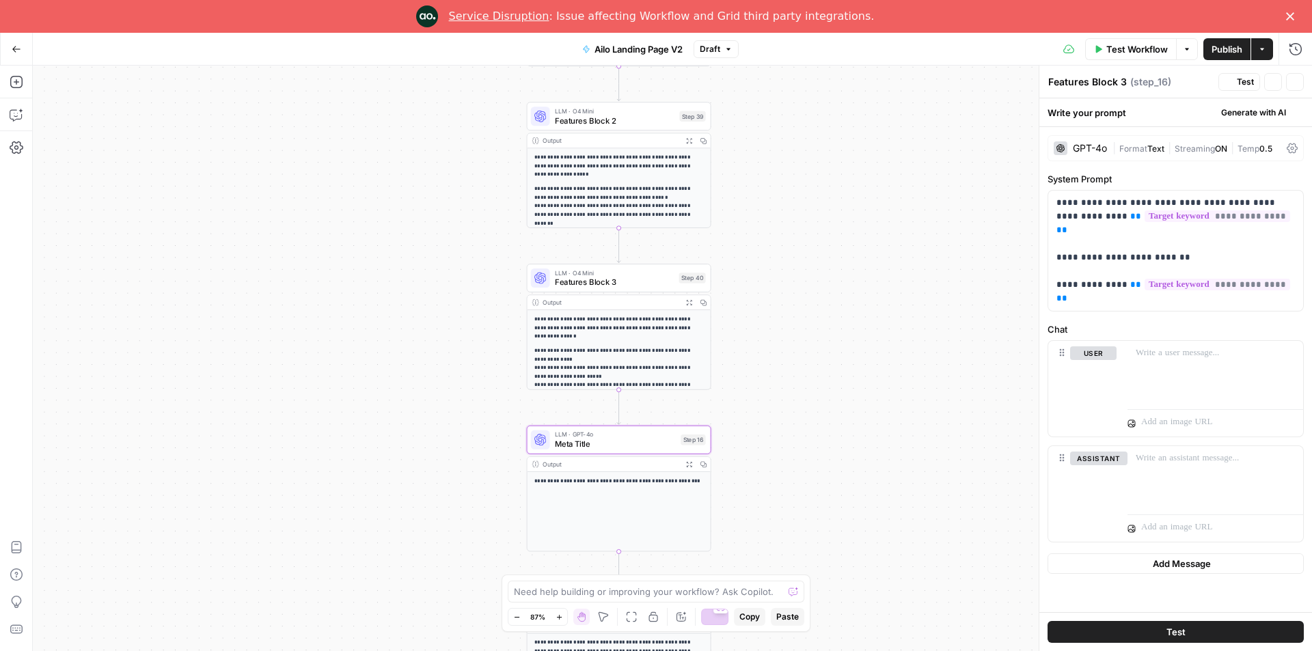
type textarea "Meta Title"
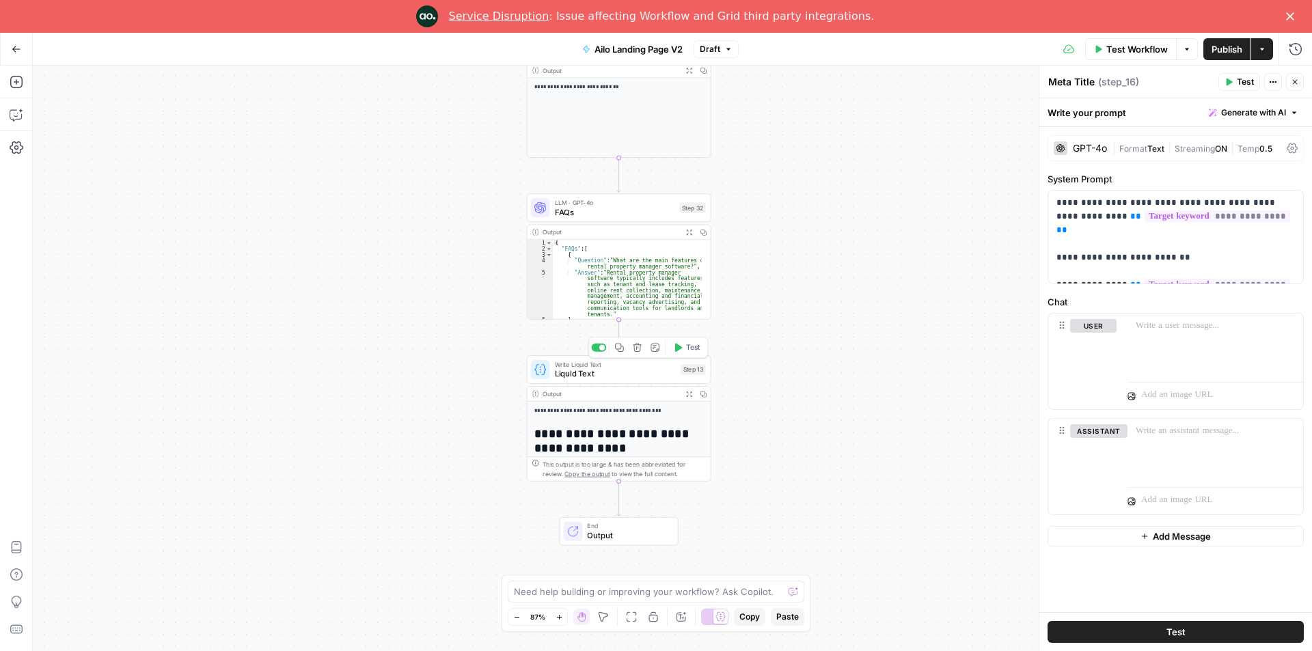
click at [599, 376] on span "Liquid Text" at bounding box center [616, 374] width 122 height 12
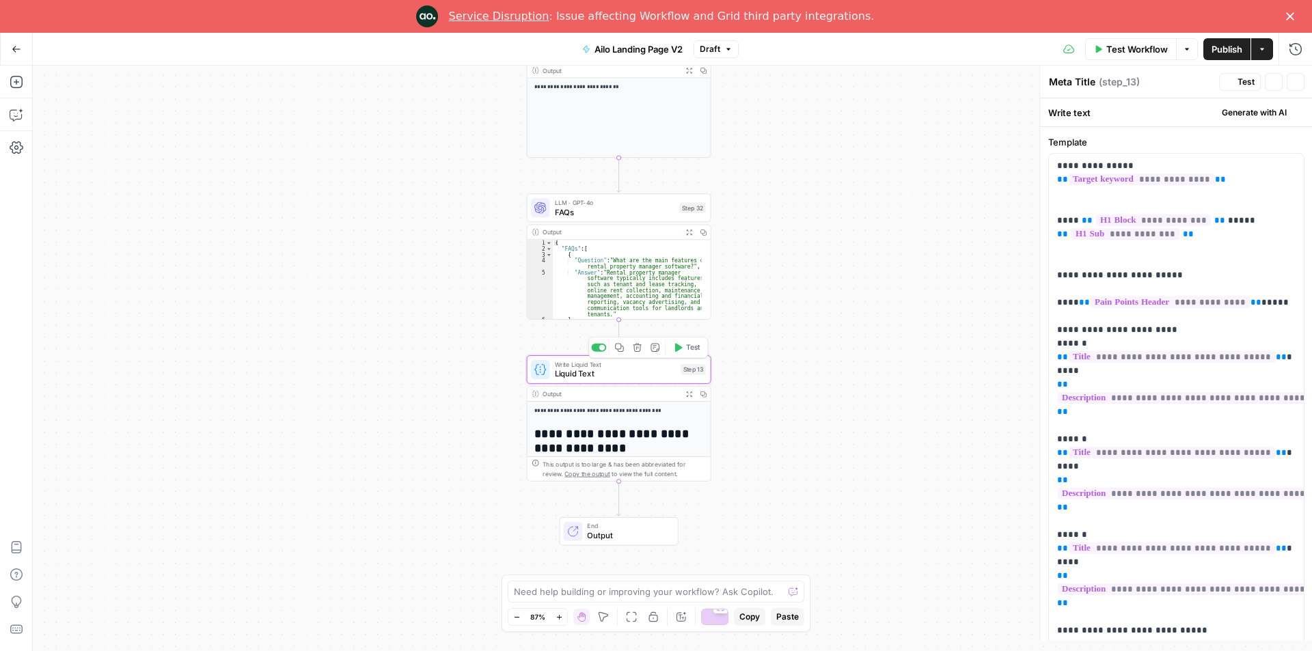
type textarea "Liquid Text"
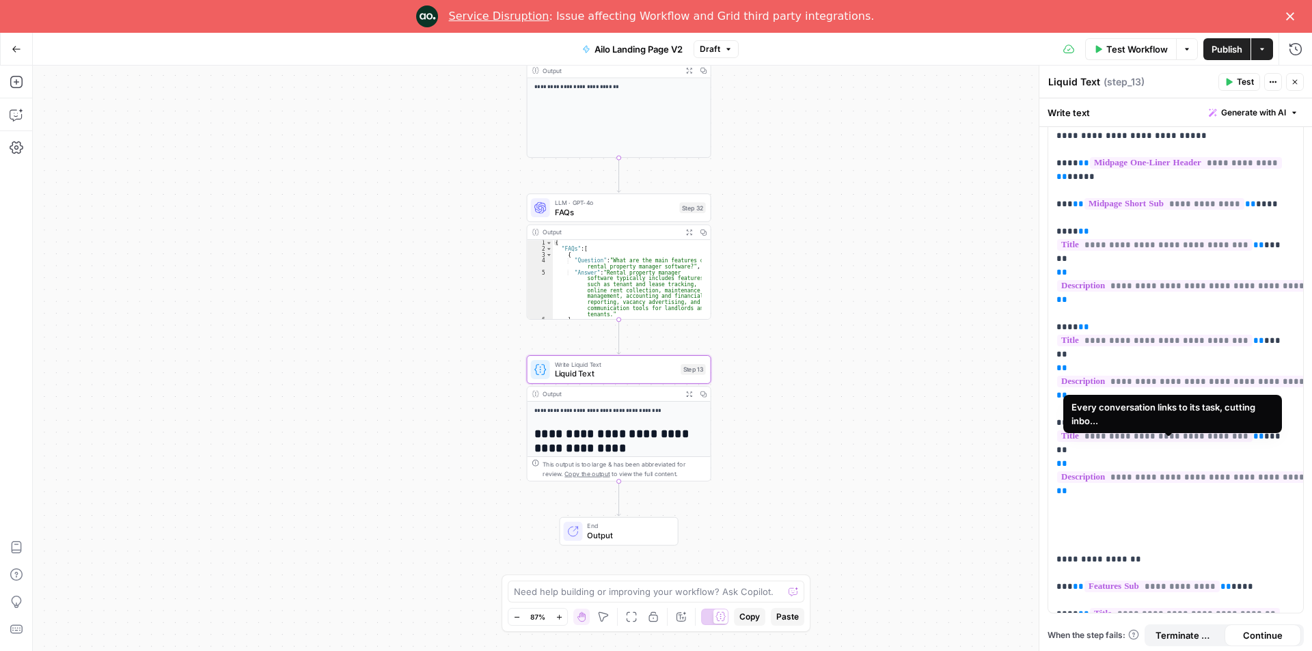
scroll to position [512, 0]
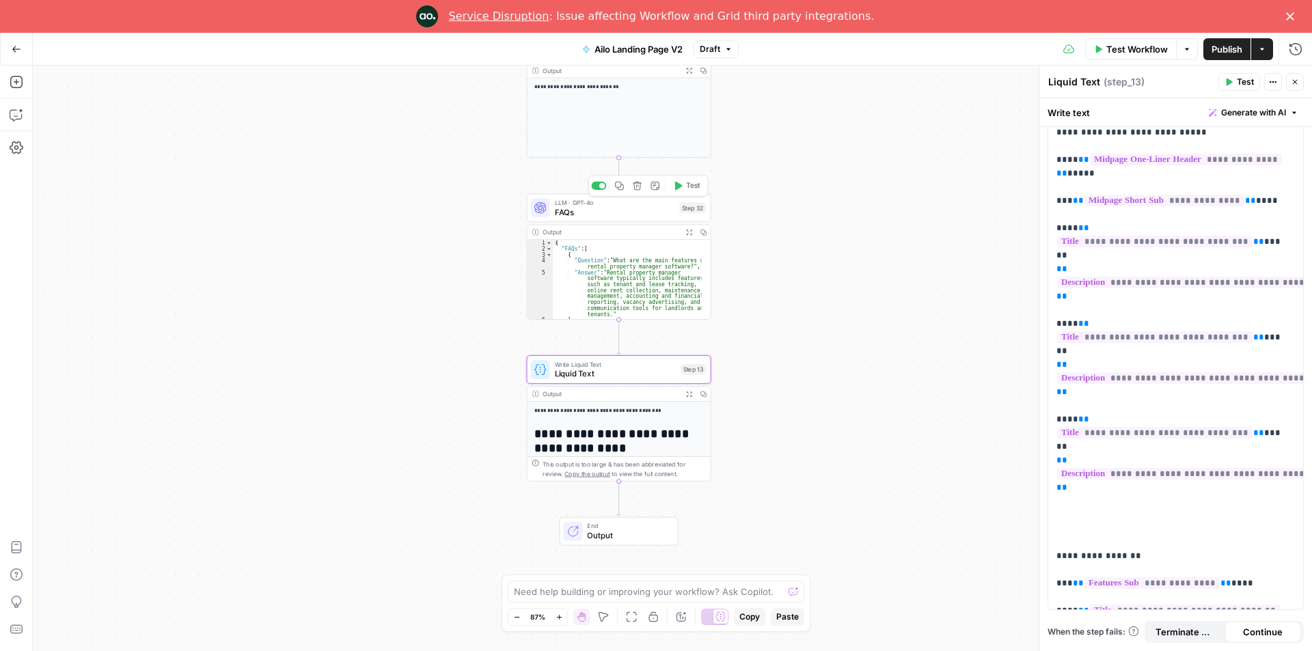
click at [588, 208] on span "FAQs" at bounding box center [615, 212] width 120 height 12
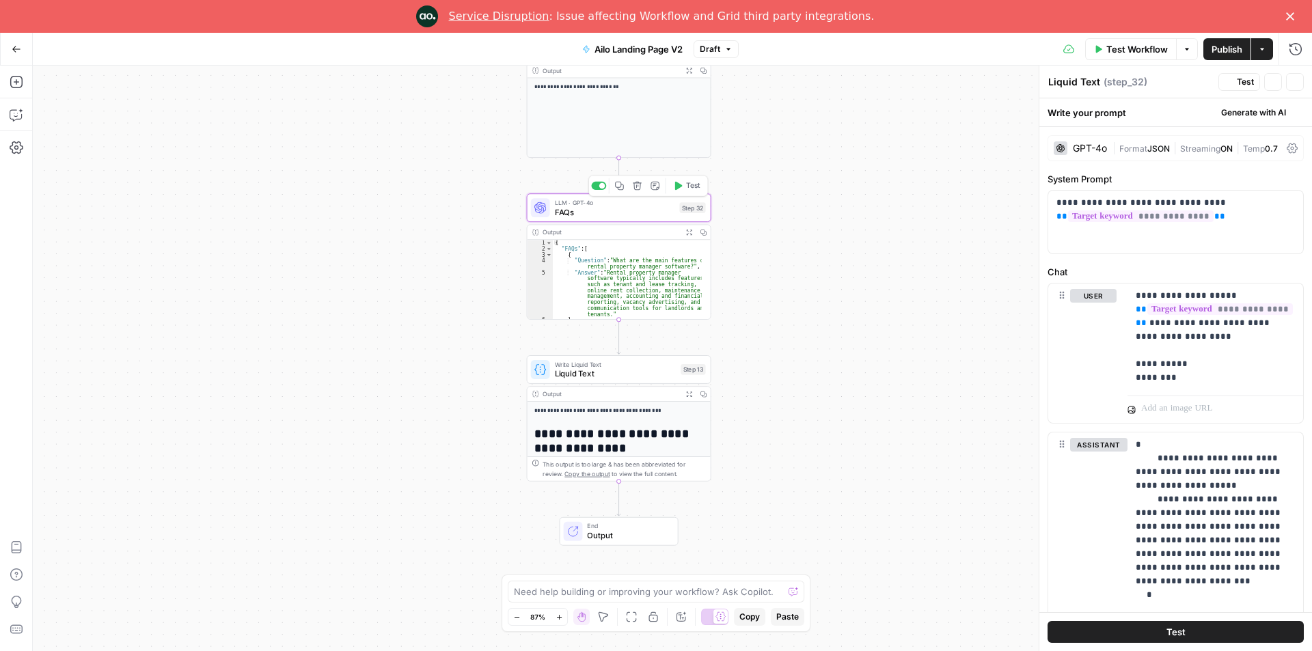
type textarea "FAQs"
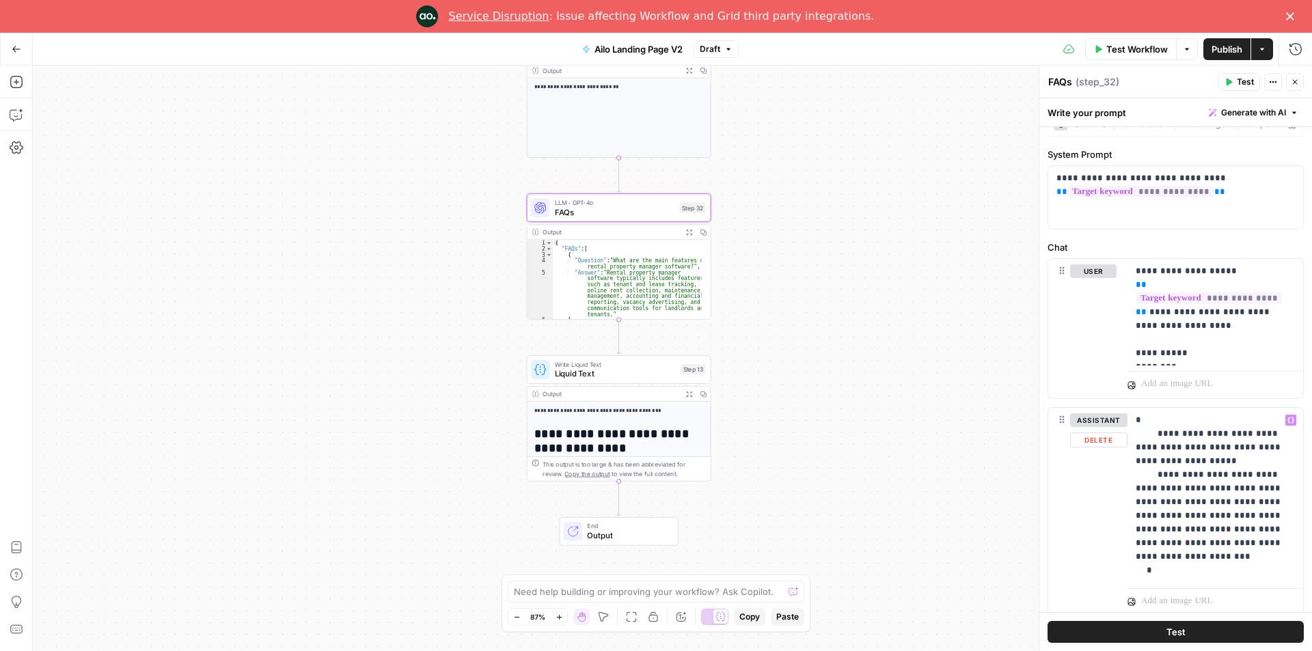
scroll to position [0, 0]
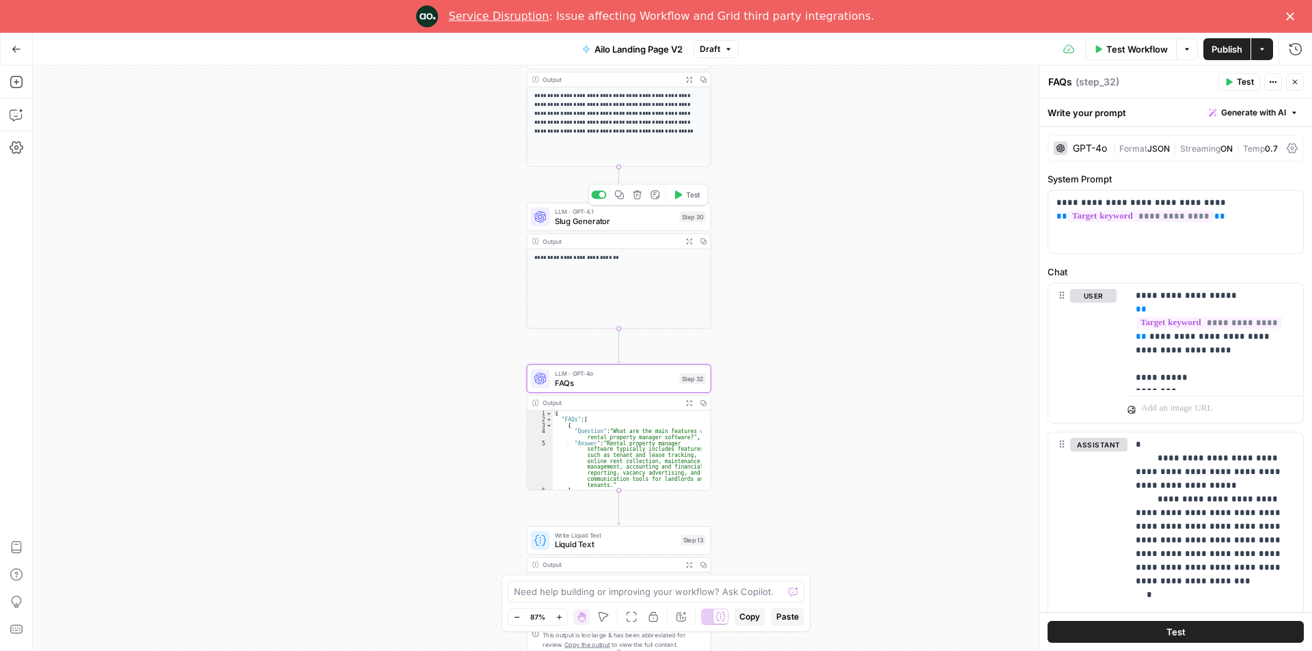
click at [577, 216] on span "Slug Generator" at bounding box center [615, 221] width 120 height 12
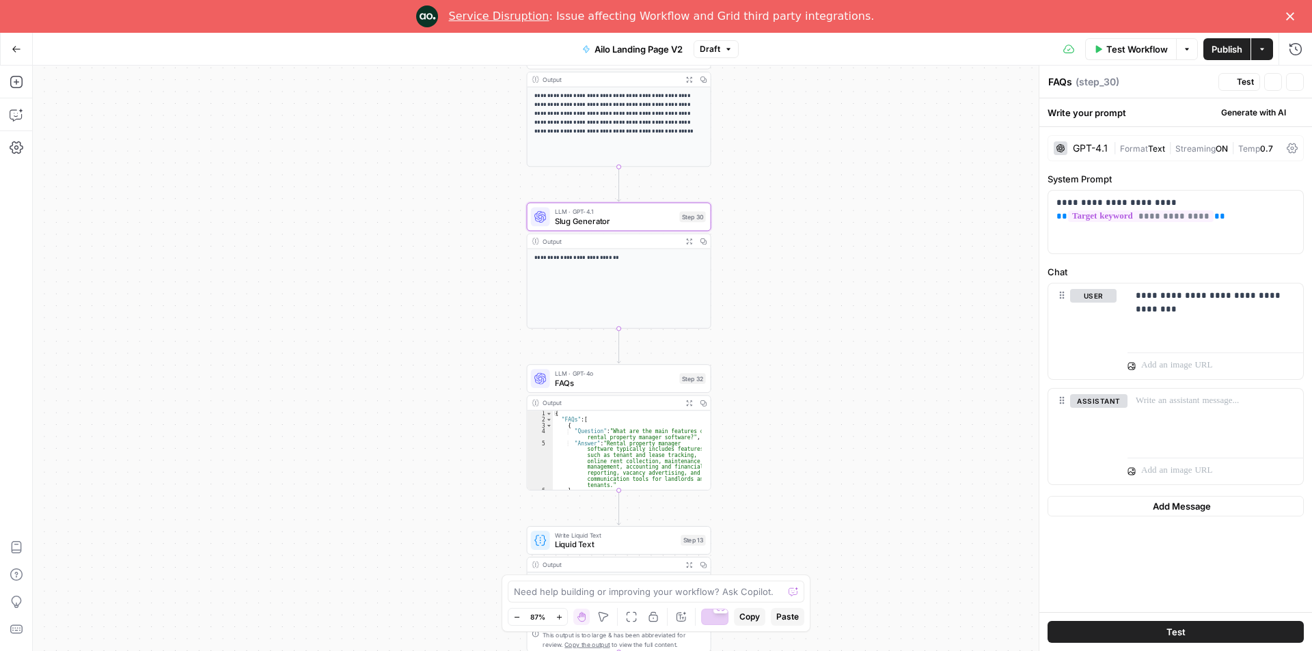
type textarea "Slug Generator"
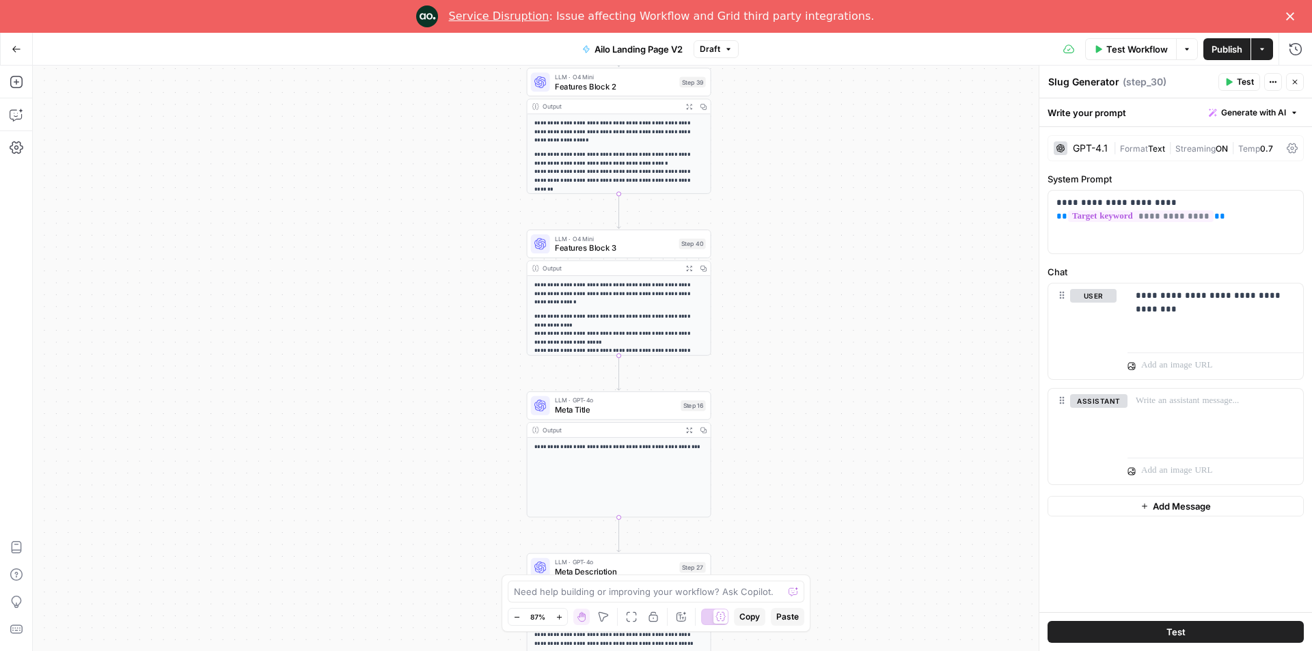
click at [613, 250] on span "Features Block 3" at bounding box center [615, 248] width 120 height 12
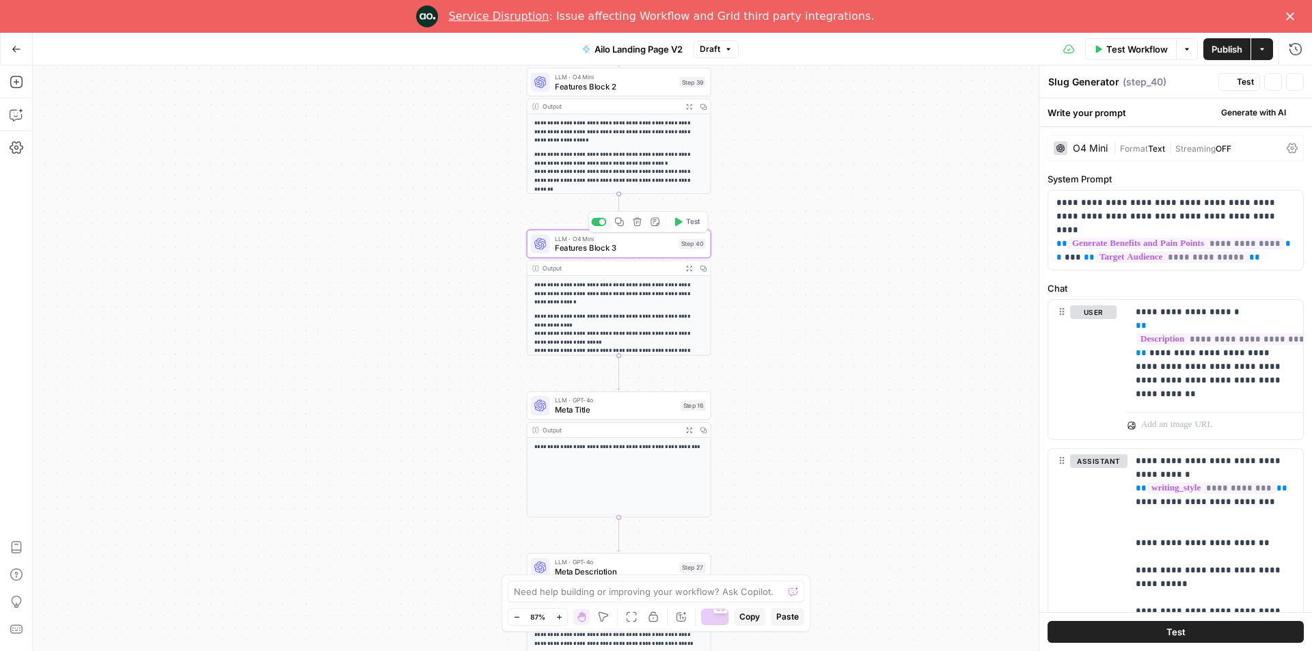
type textarea "Features Block 3"
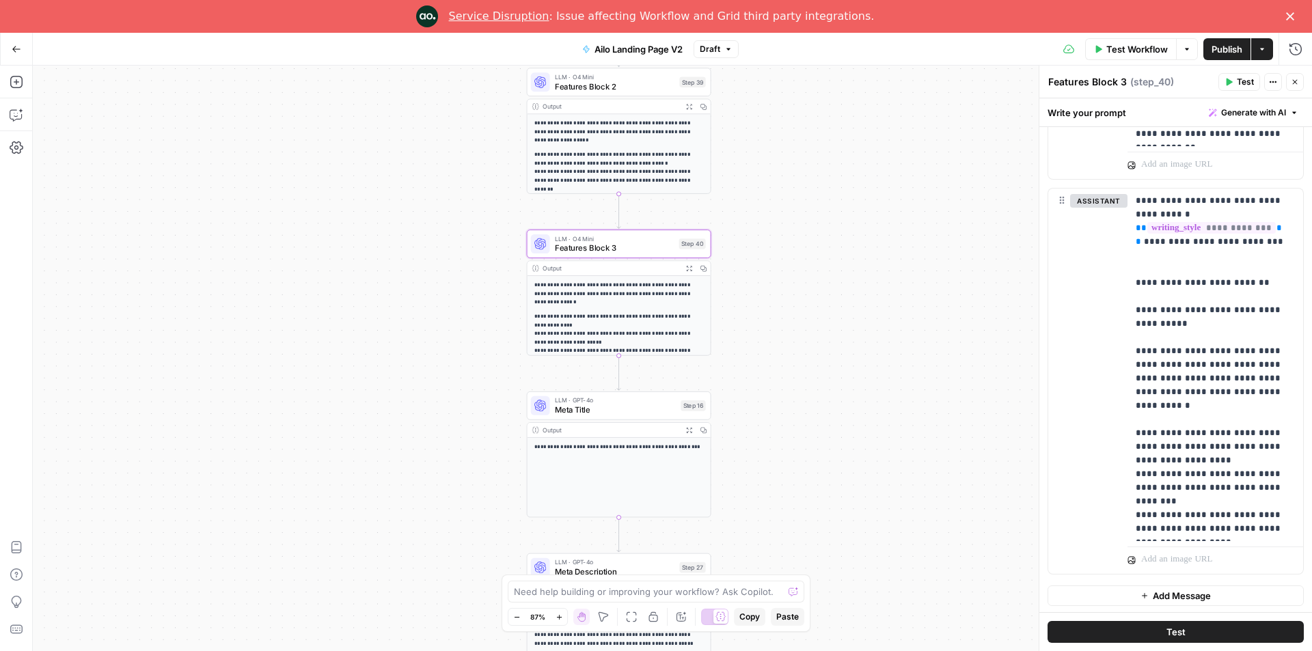
scroll to position [245, 0]
click at [612, 403] on span "LLM · GPT-4o" at bounding box center [616, 401] width 122 height 10
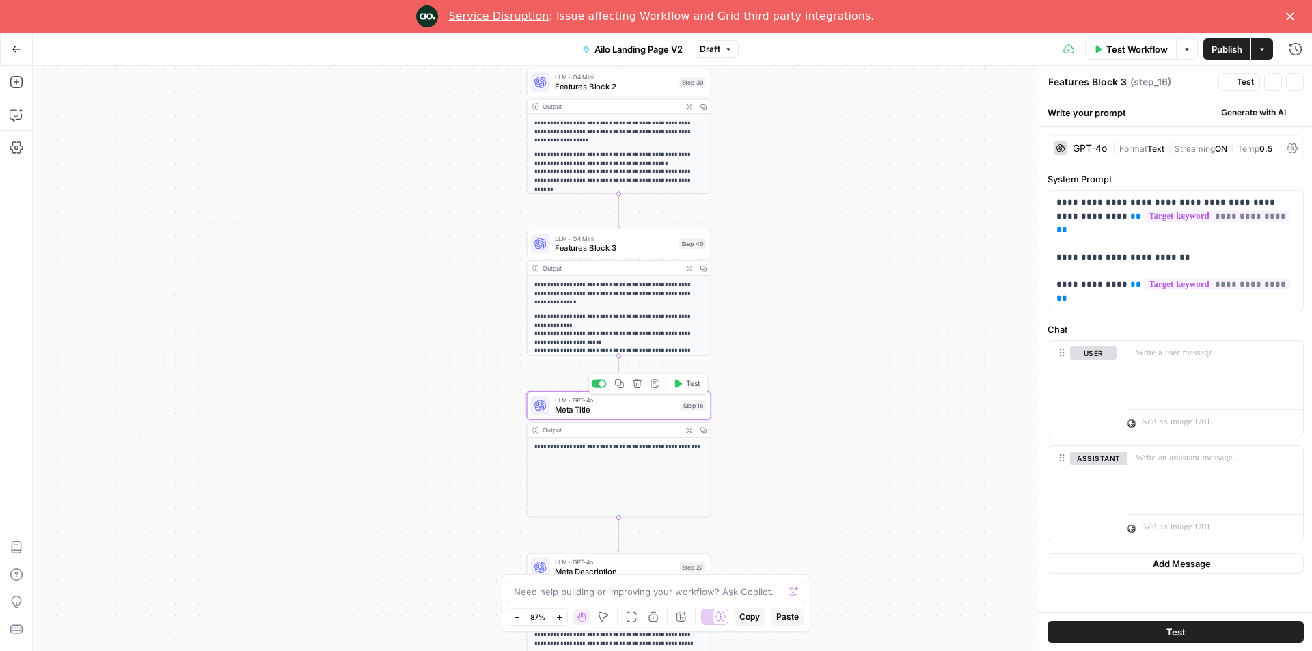
type textarea "Meta Title"
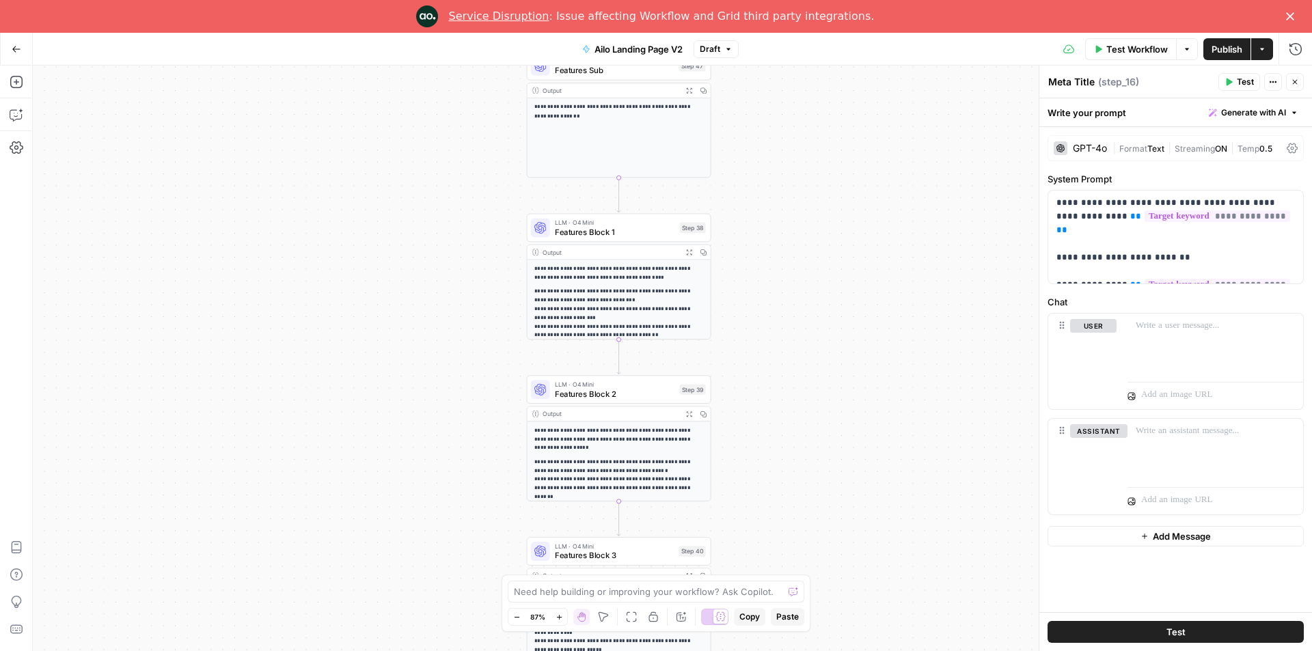
click at [595, 232] on span "Features Block 1" at bounding box center [615, 232] width 120 height 12
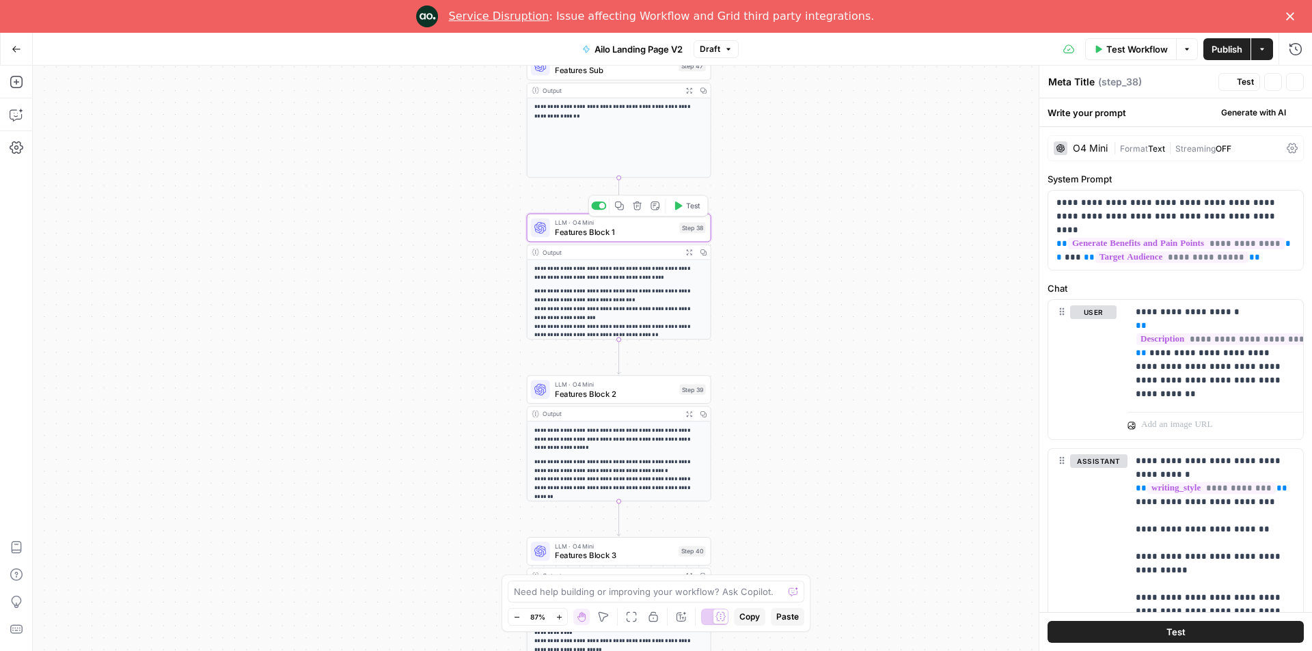
type textarea "Features Block 1"
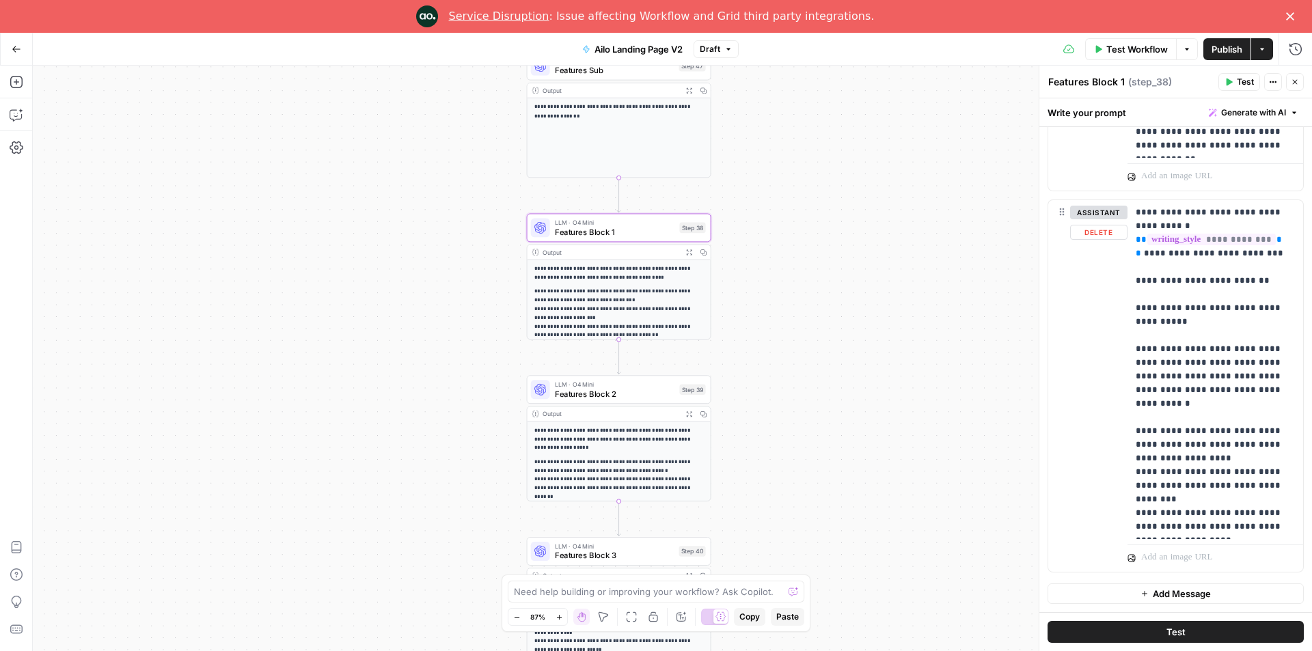
scroll to position [232, 0]
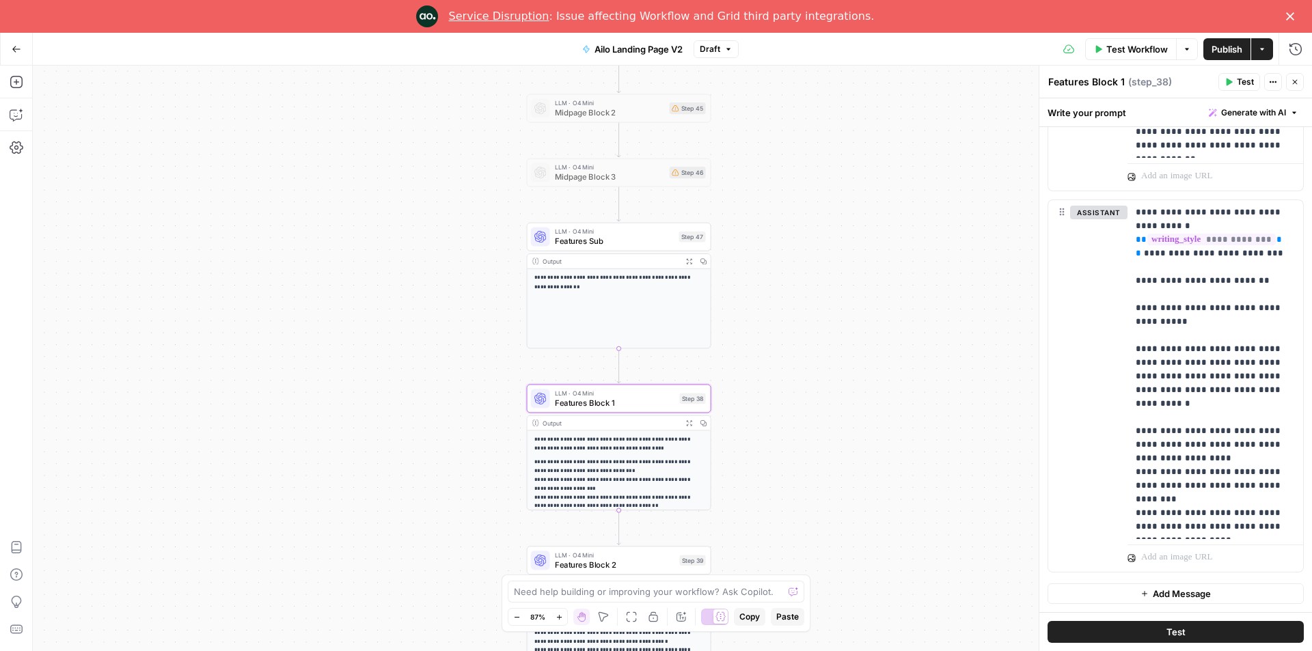
click at [596, 236] on span "Features Sub" at bounding box center [615, 241] width 120 height 12
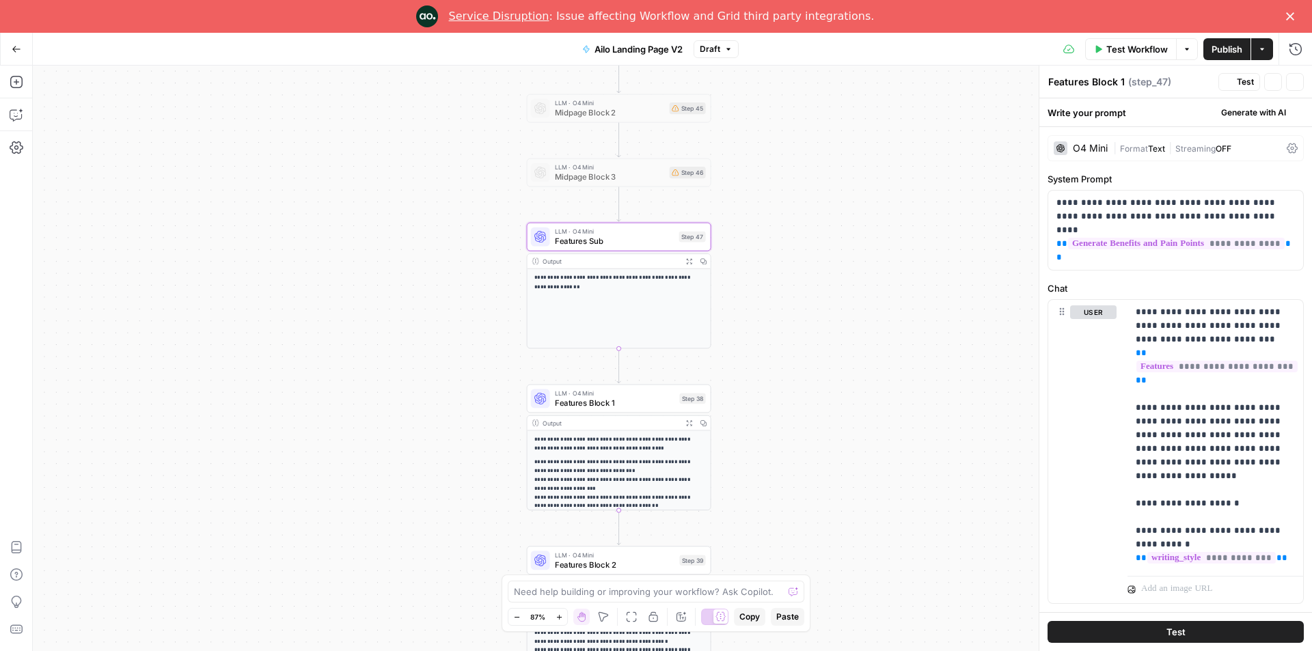
type textarea "Features Sub"
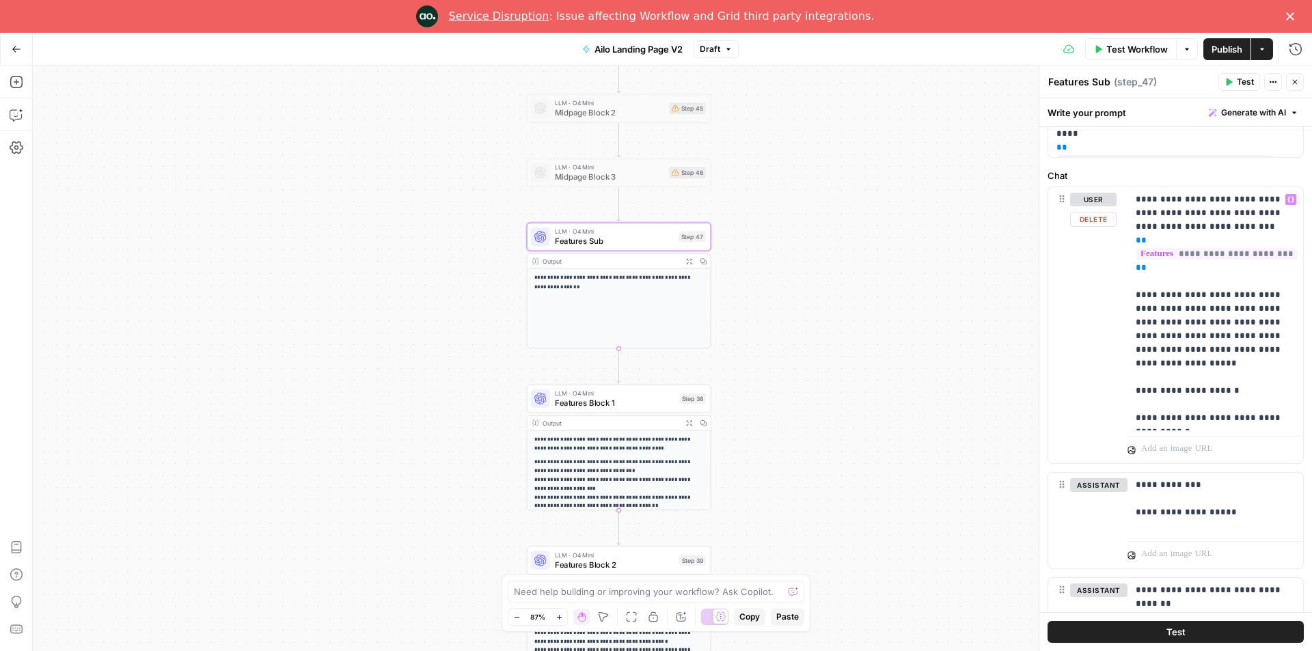
scroll to position [198, 0]
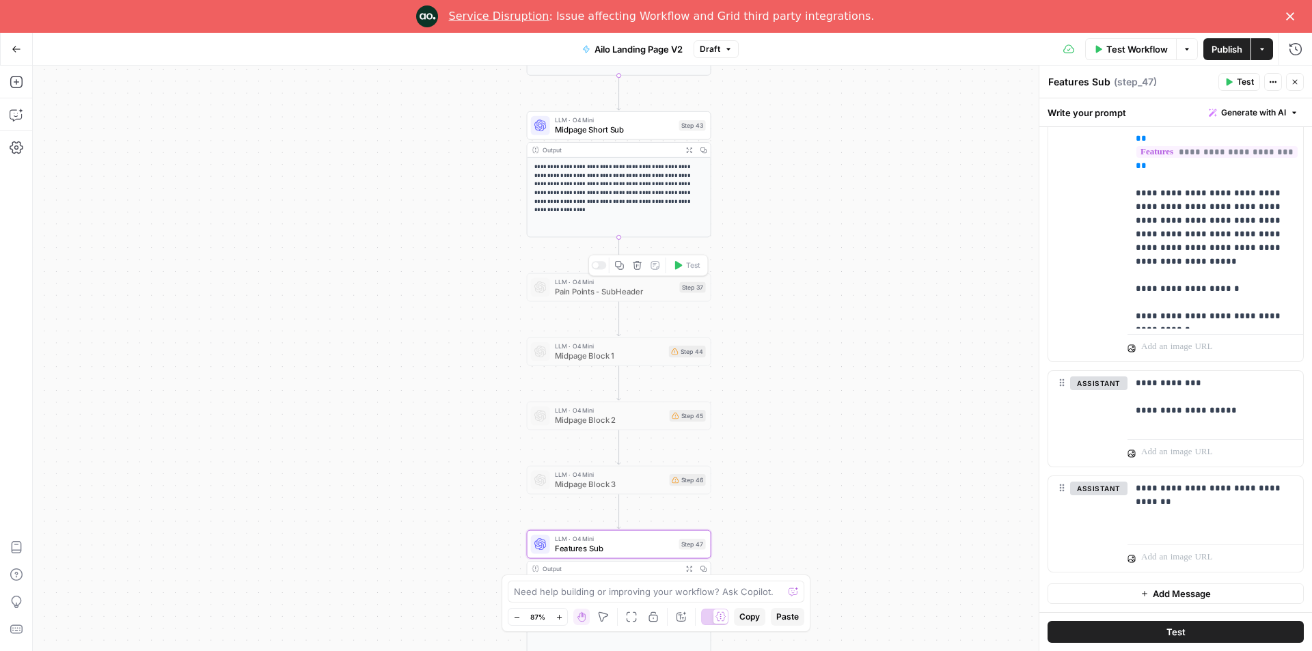
click at [612, 293] on span "Pain Points - SubHeader" at bounding box center [615, 292] width 120 height 12
click at [614, 131] on span "Midpage Short Sub" at bounding box center [615, 130] width 120 height 12
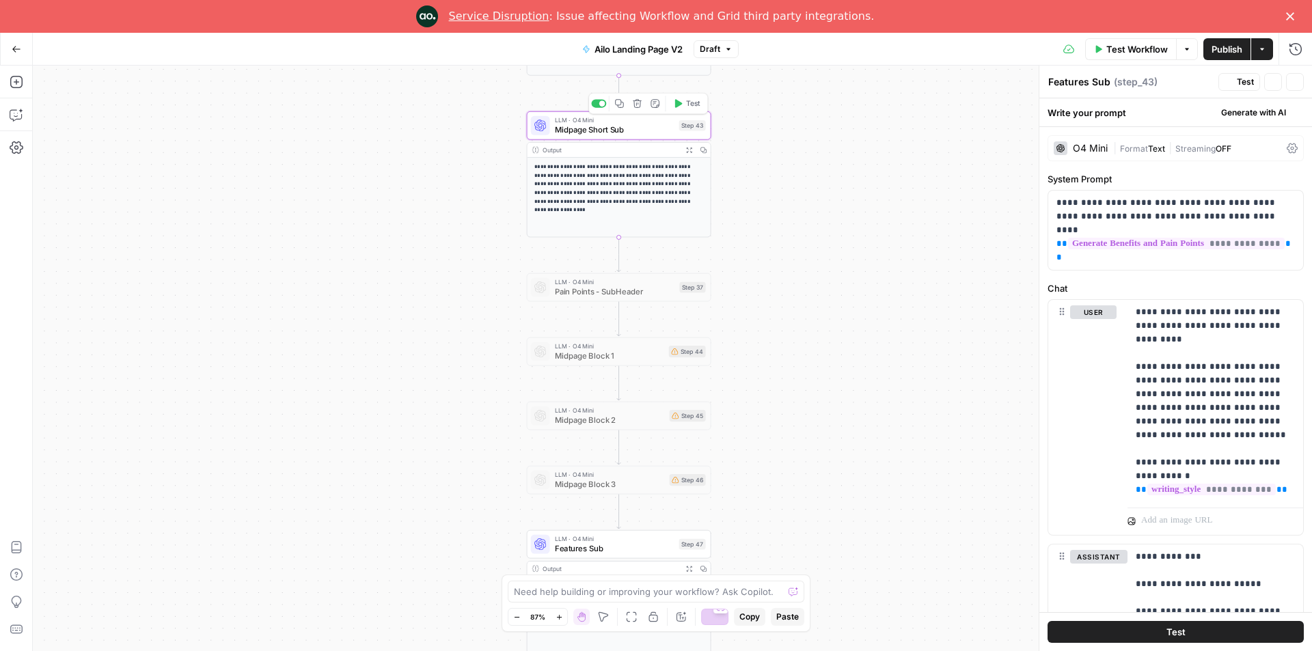
type textarea "Midpage Short Sub"
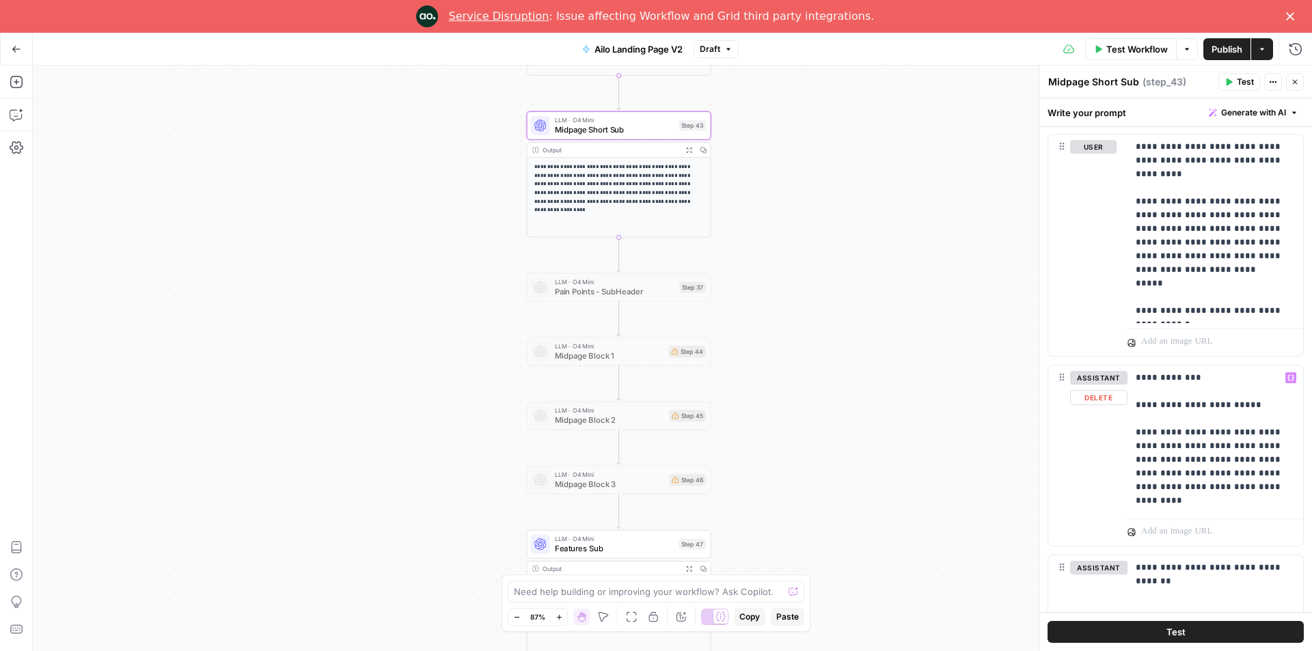
scroll to position [228, 0]
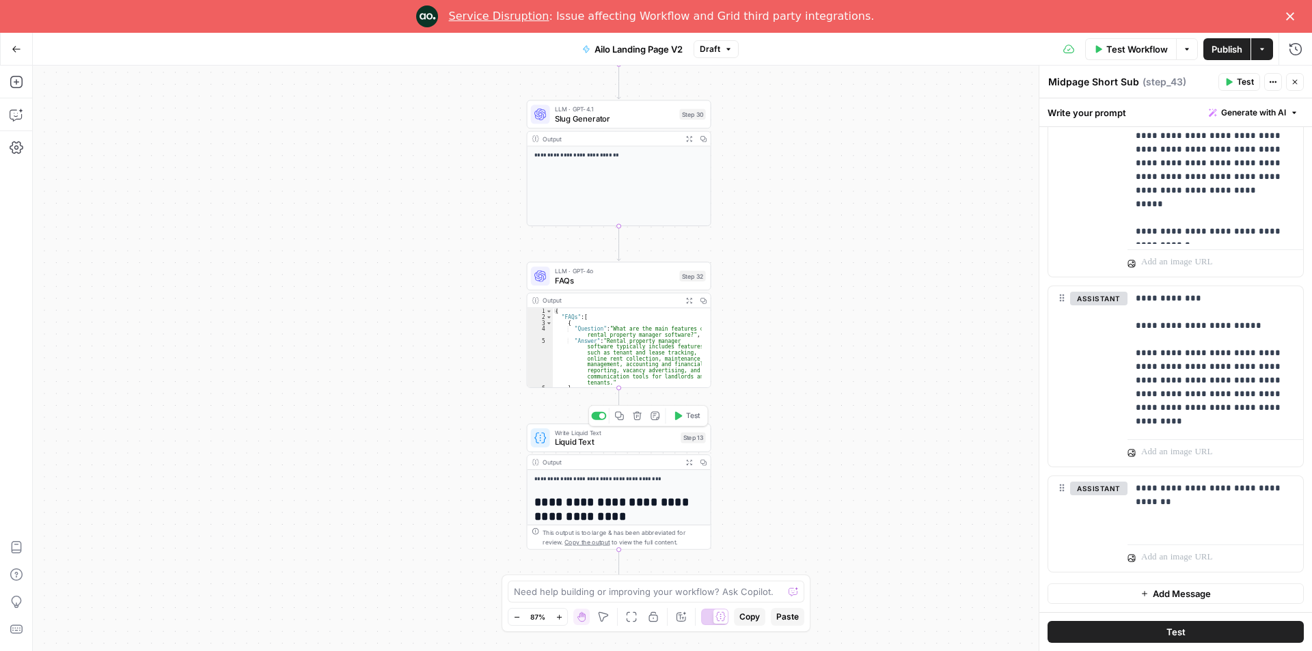
click at [601, 439] on span "Liquid Text" at bounding box center [616, 442] width 122 height 12
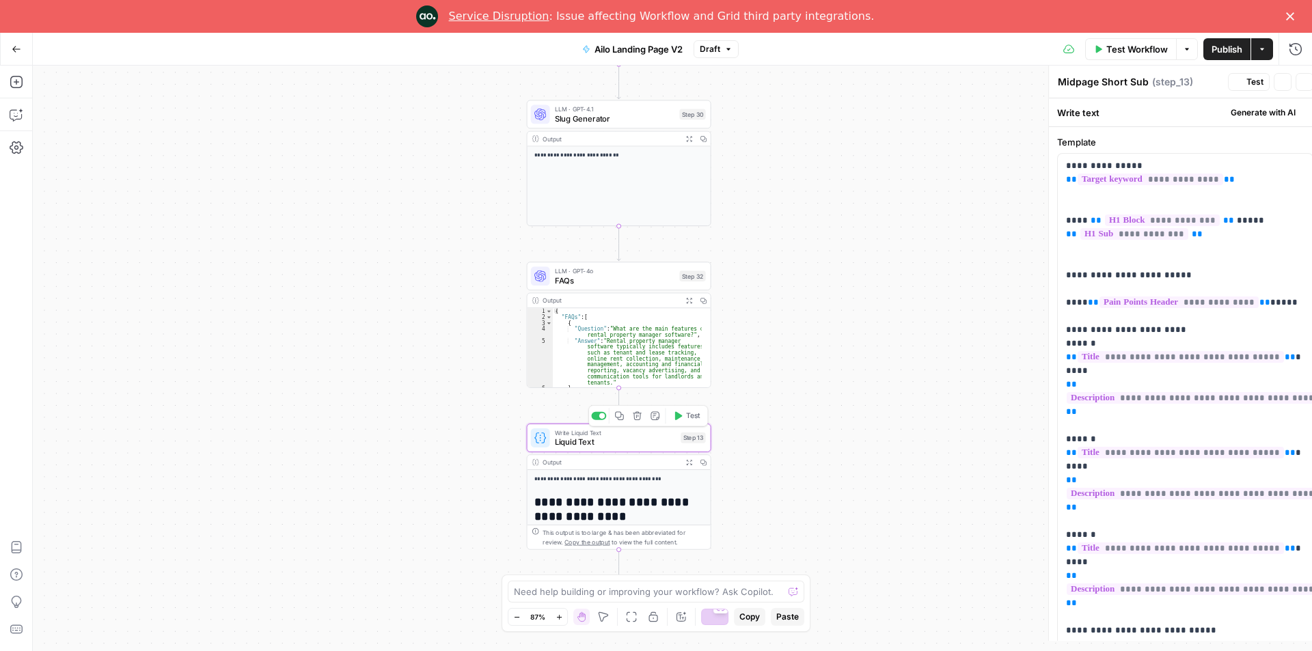
type textarea "Liquid Text"
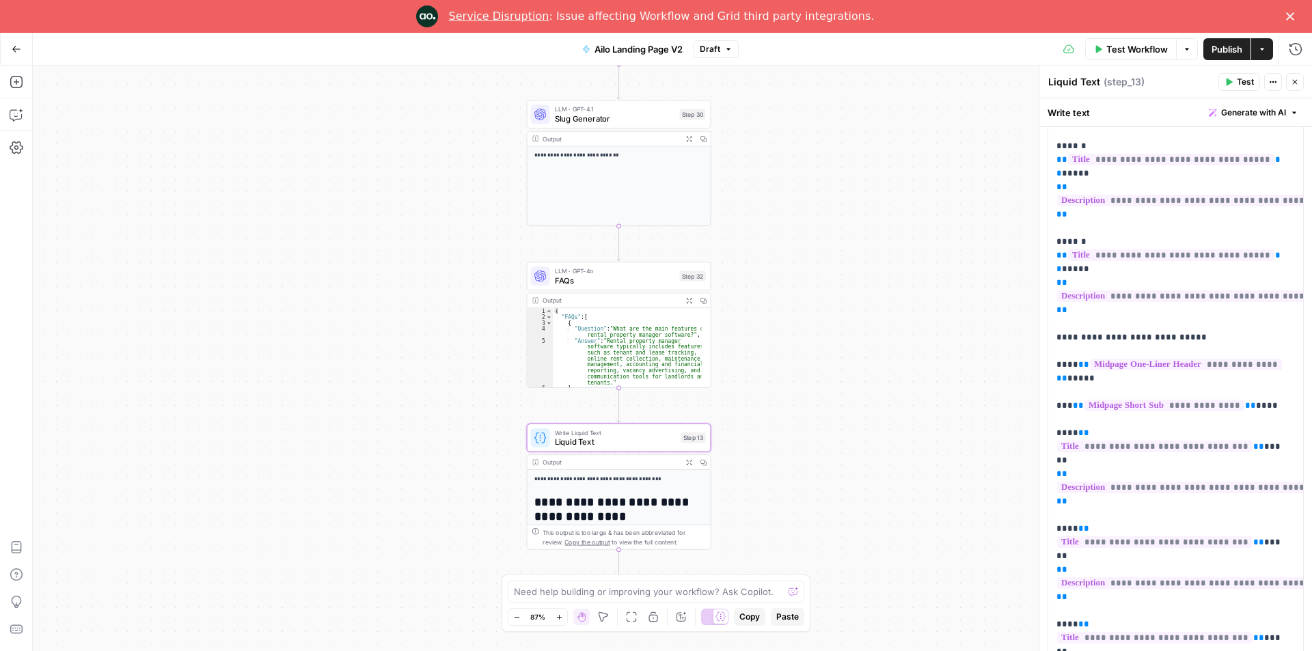
scroll to position [0, 0]
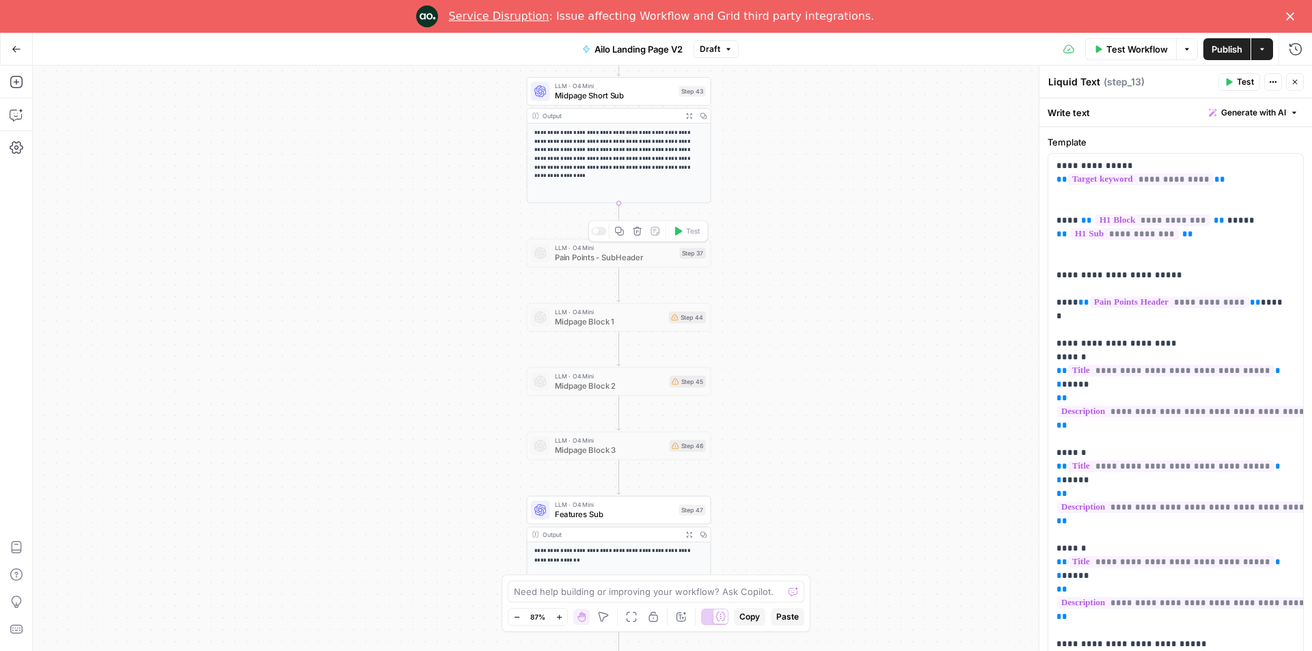
click at [612, 258] on span "Pain Points - SubHeader" at bounding box center [615, 258] width 120 height 12
drag, startPoint x: 885, startPoint y: 321, endPoint x: 875, endPoint y: 318, distance: 10.8
click at [875, 318] on div "**********" at bounding box center [673, 359] width 1280 height 586
